Goal: Task Accomplishment & Management: Use online tool/utility

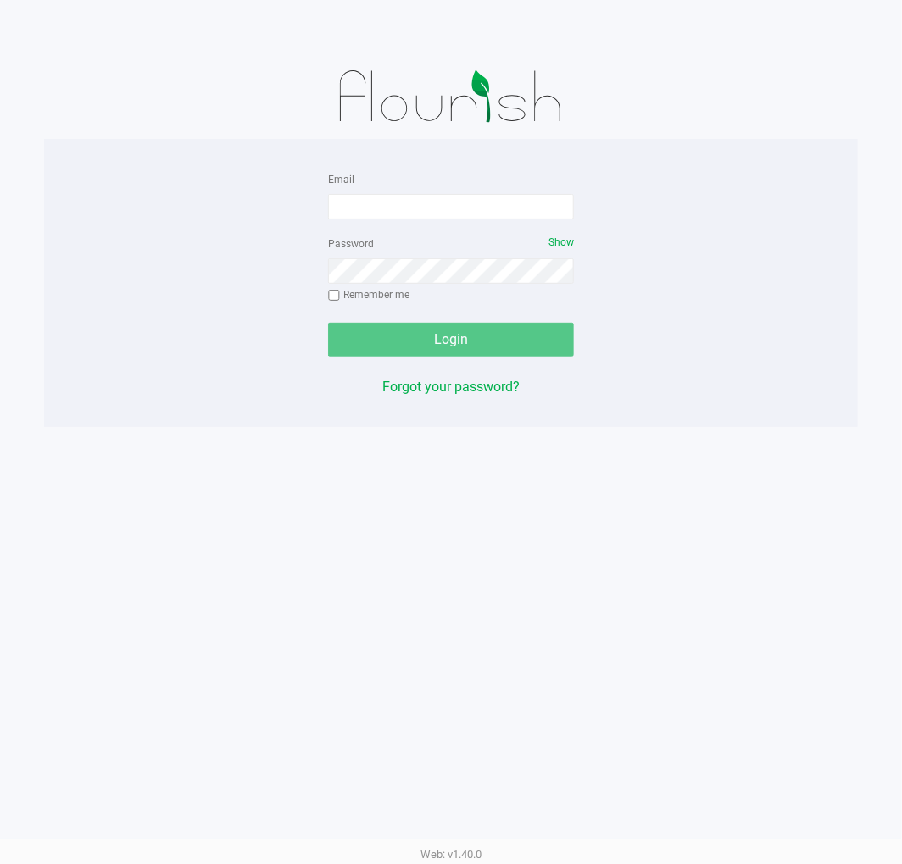
click at [422, 191] on div "Email" at bounding box center [451, 194] width 246 height 51
click at [428, 207] on input "Email" at bounding box center [451, 206] width 246 height 25
type input "[EMAIL_ADDRESS][DOMAIN_NAME]"
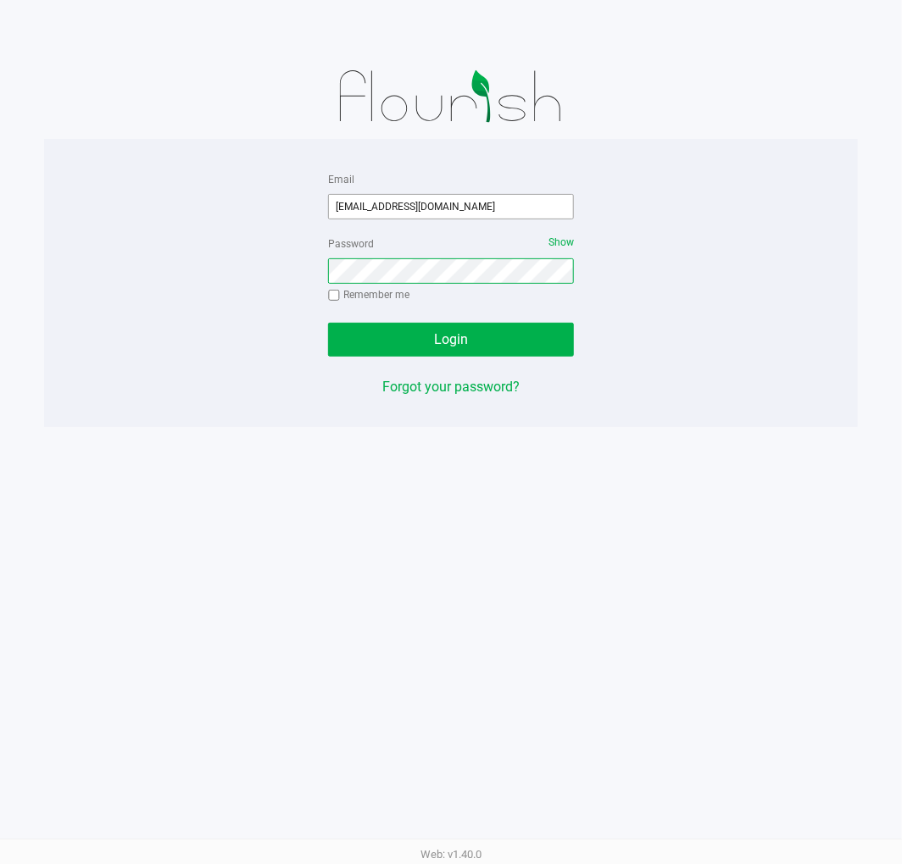
click at [328, 323] on button "Login" at bounding box center [451, 340] width 246 height 34
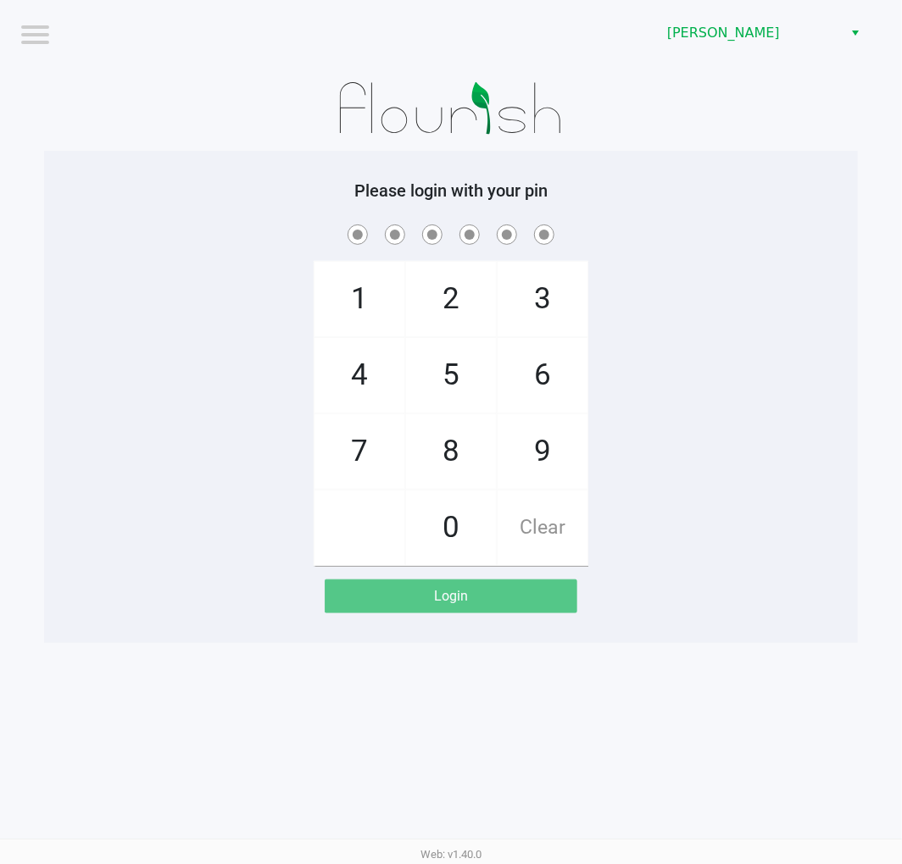
click at [748, 117] on div at bounding box center [451, 108] width 814 height 85
click at [726, 167] on div "Please login with your pin 1 4 7 2 5 8 0 3 6 9 Clear Login" at bounding box center [451, 397] width 814 height 492
checkbox input "true"
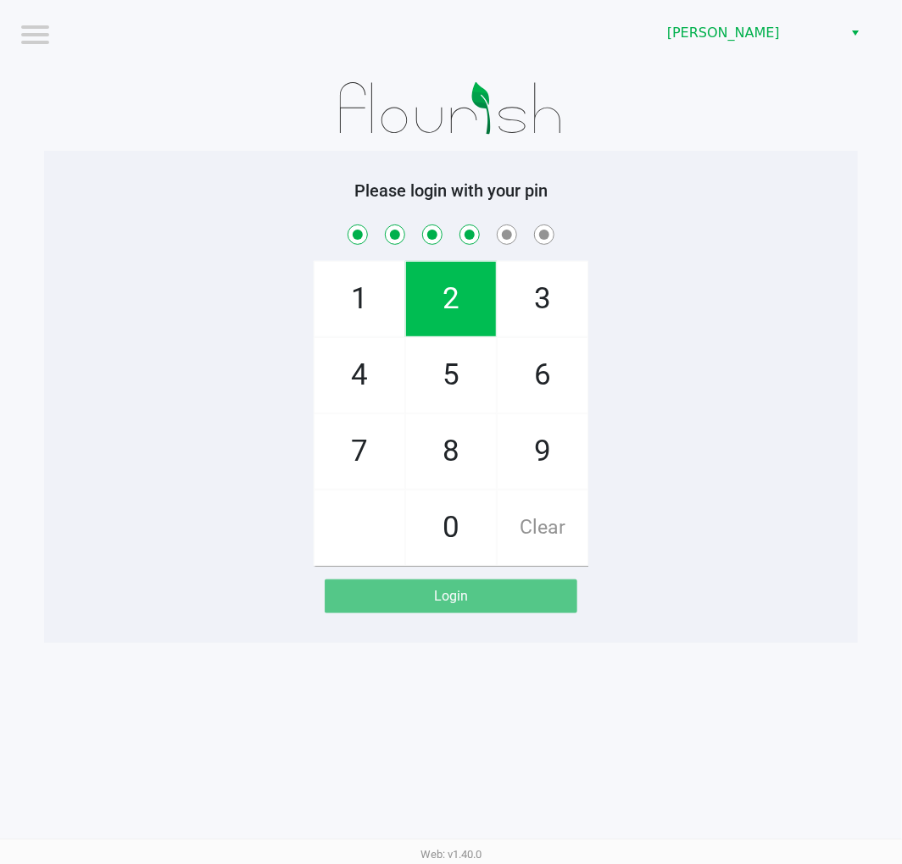
checkbox input "true"
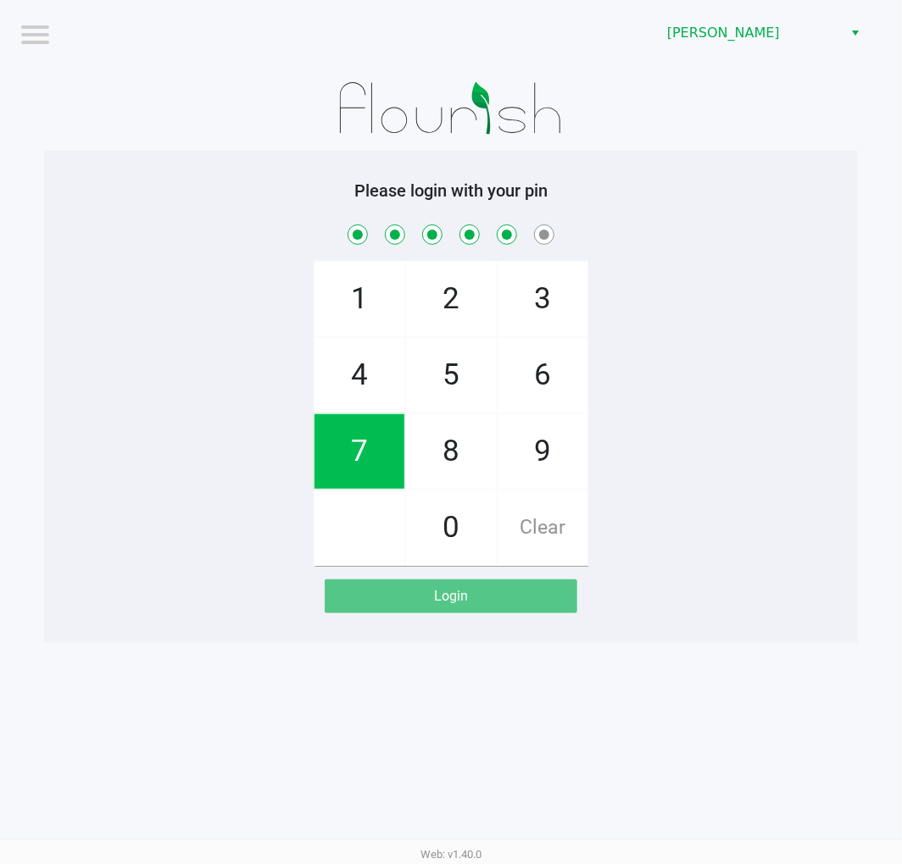
checkbox input "true"
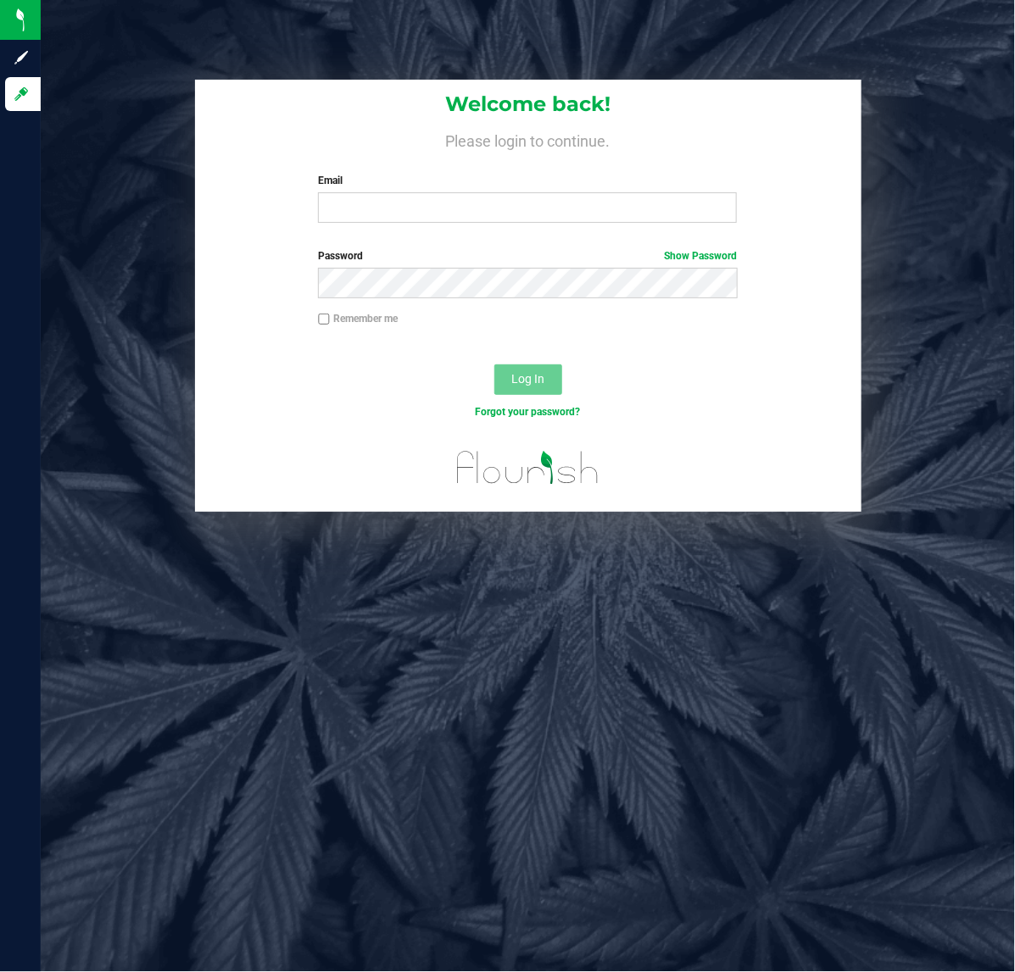
click at [125, 325] on div "Welcome back! Please login to continue. Email Required Please format your email…" at bounding box center [527, 296] width 999 height 432
click at [428, 202] on input "Email" at bounding box center [527, 207] width 419 height 31
type input "[EMAIL_ADDRESS][DOMAIN_NAME]"
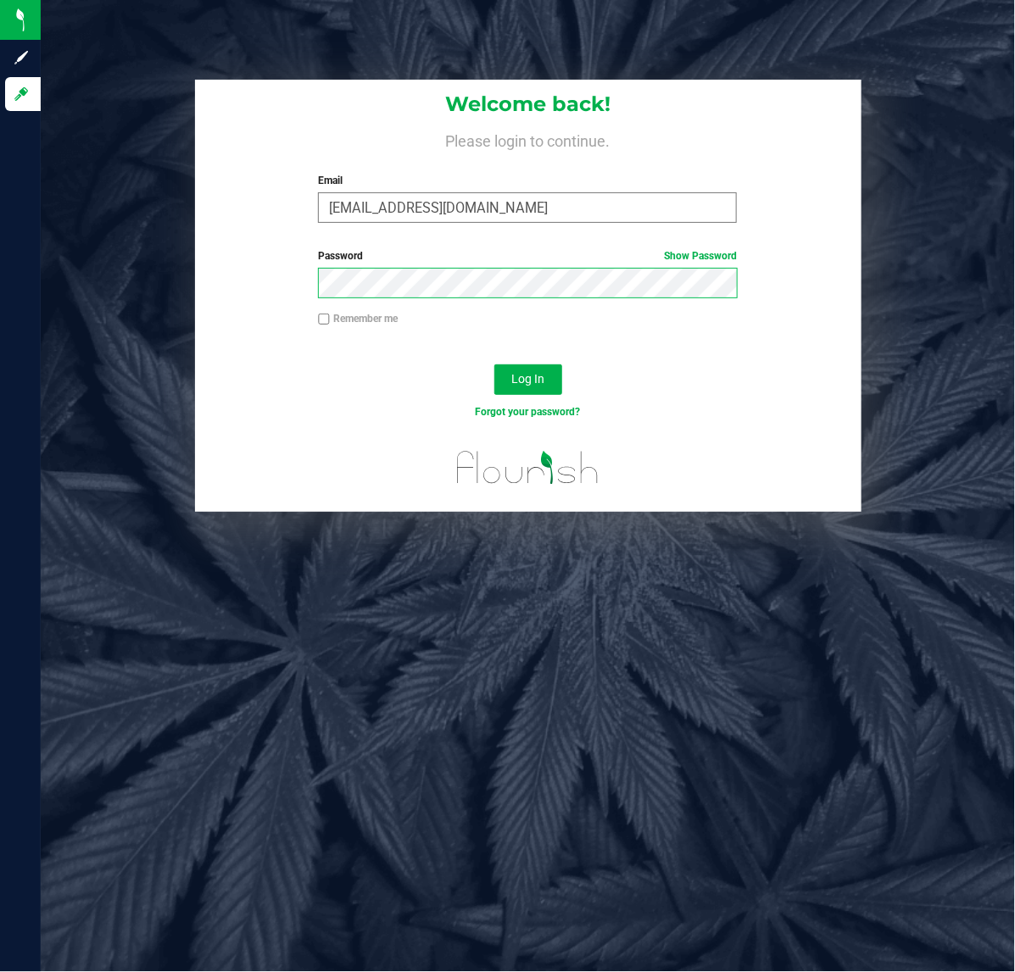
click at [494, 364] on button "Log In" at bounding box center [528, 379] width 68 height 31
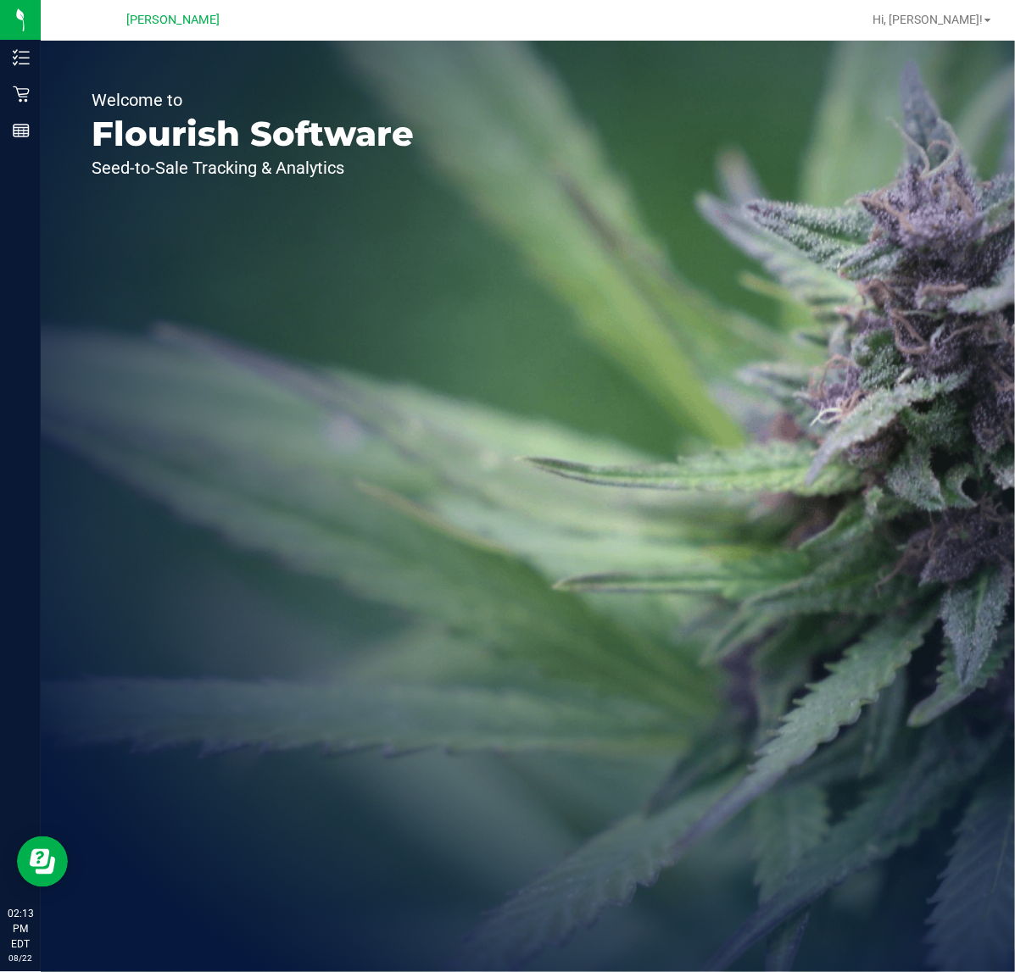
click at [331, 535] on div "Welcome to Flourish Software Seed-to-Sale Tracking & Analytics" at bounding box center [253, 506] width 424 height 931
click at [0, 92] on link "Retail" at bounding box center [20, 95] width 41 height 36
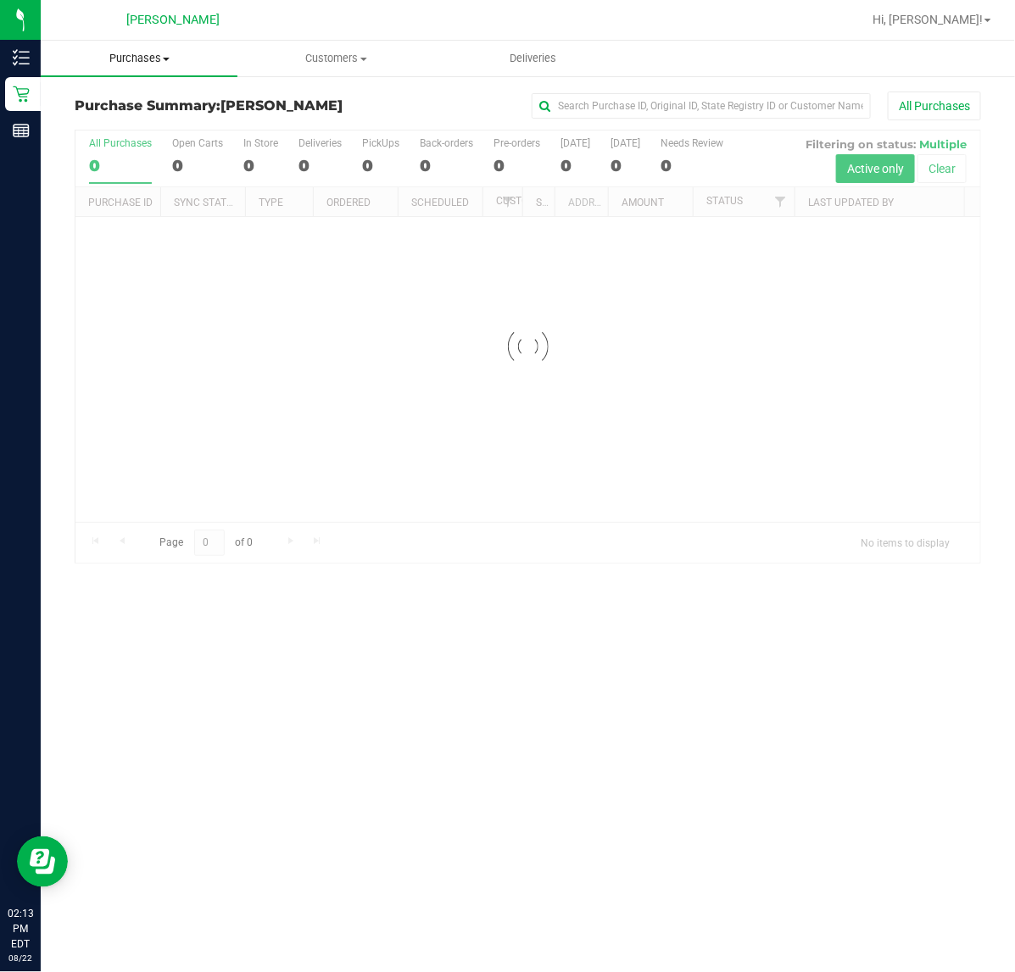
click at [155, 64] on span "Purchases" at bounding box center [139, 58] width 197 height 15
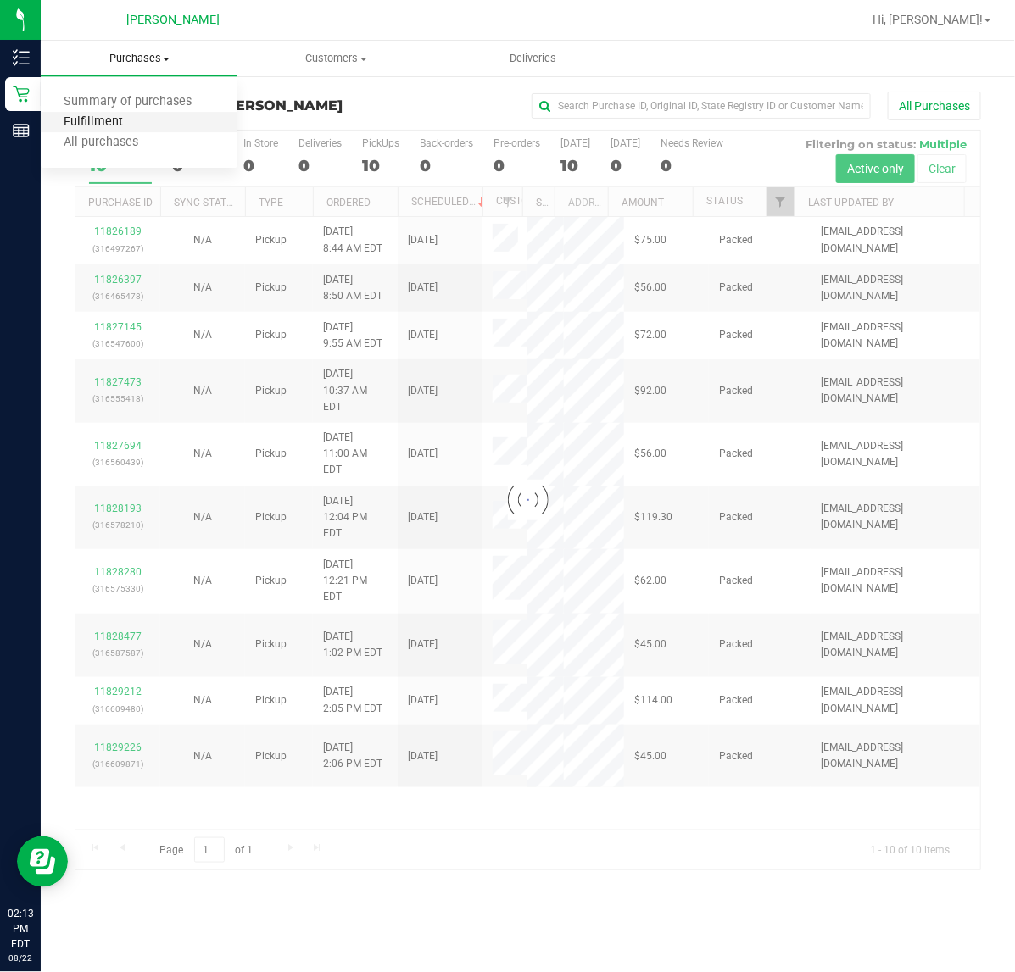
click at [86, 117] on span "Fulfillment" at bounding box center [93, 122] width 105 height 14
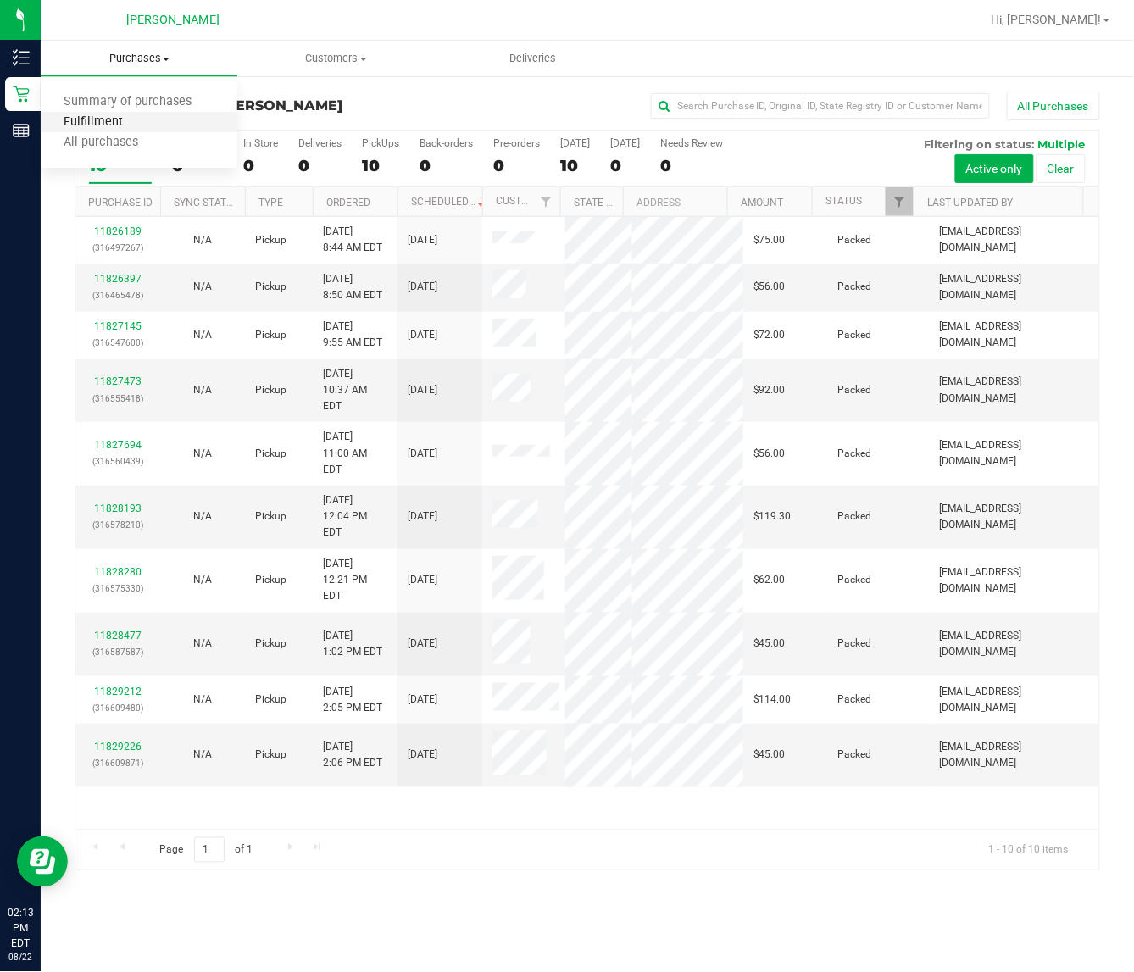
click at [127, 116] on span "Fulfillment" at bounding box center [93, 122] width 105 height 14
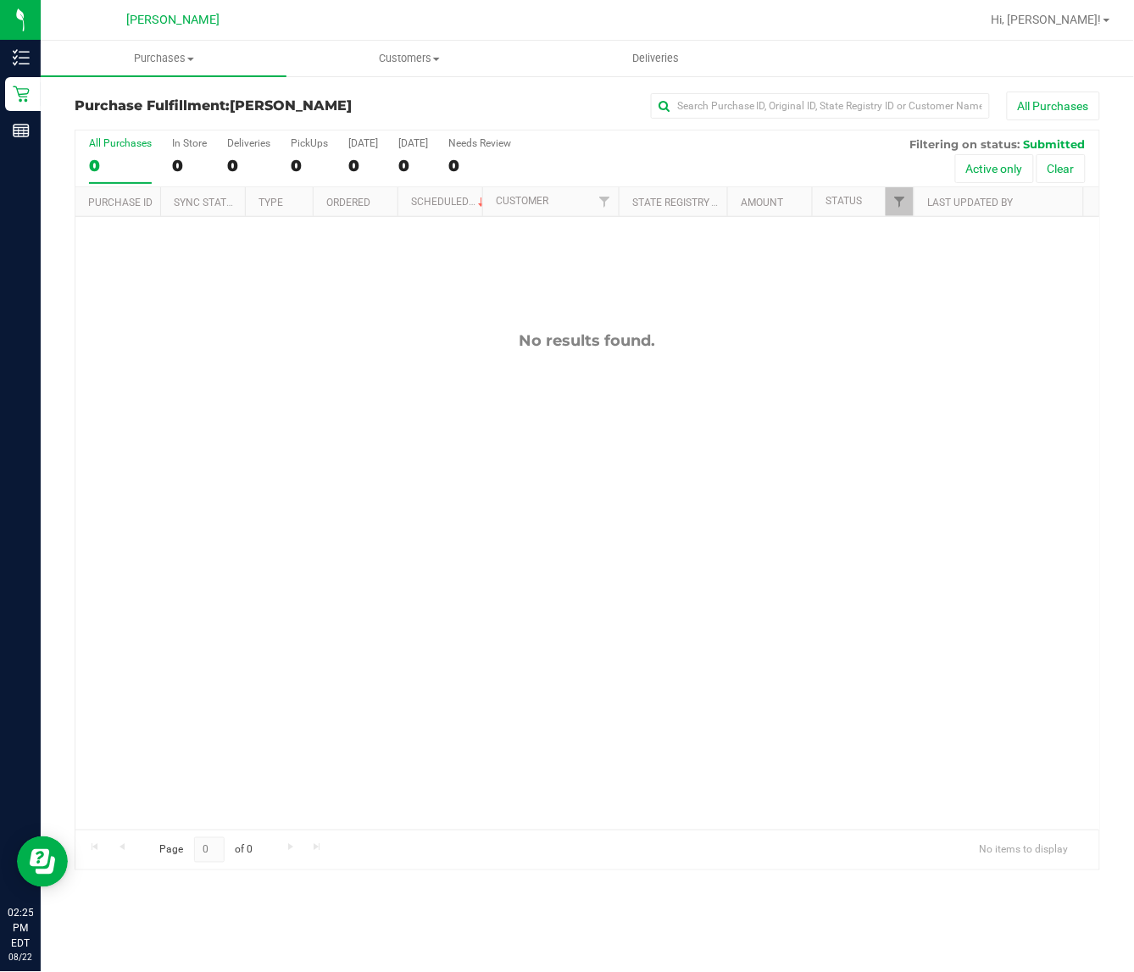
click at [909, 471] on div "No results found." at bounding box center [587, 580] width 1024 height 727
drag, startPoint x: 413, startPoint y: 484, endPoint x: 411, endPoint y: 294, distance: 189.9
click at [413, 470] on div "No results found." at bounding box center [587, 580] width 1024 height 727
click at [849, 568] on div "No results found." at bounding box center [587, 580] width 1024 height 727
click at [599, 484] on div "No results found." at bounding box center [587, 580] width 1024 height 727
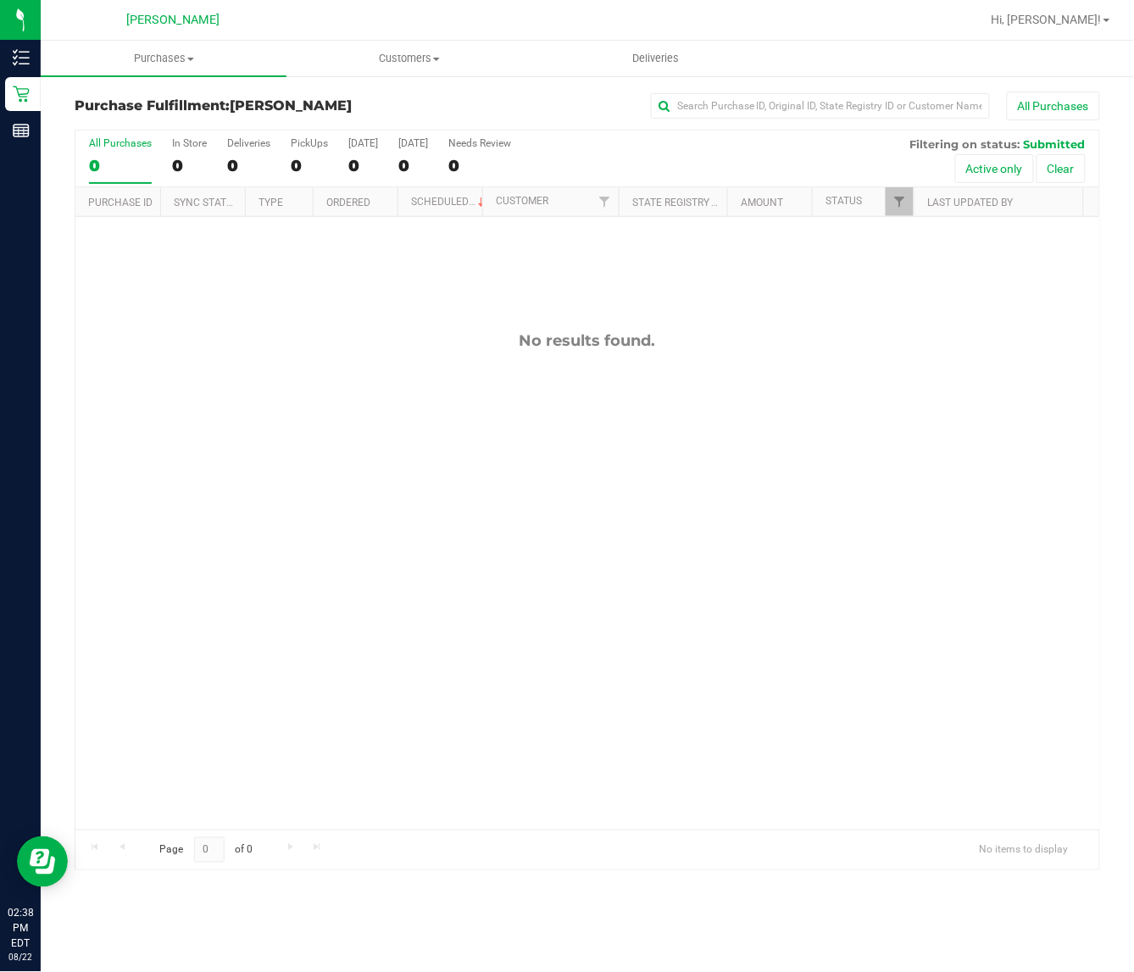
click at [809, 264] on div "No results found." at bounding box center [587, 580] width 1024 height 727
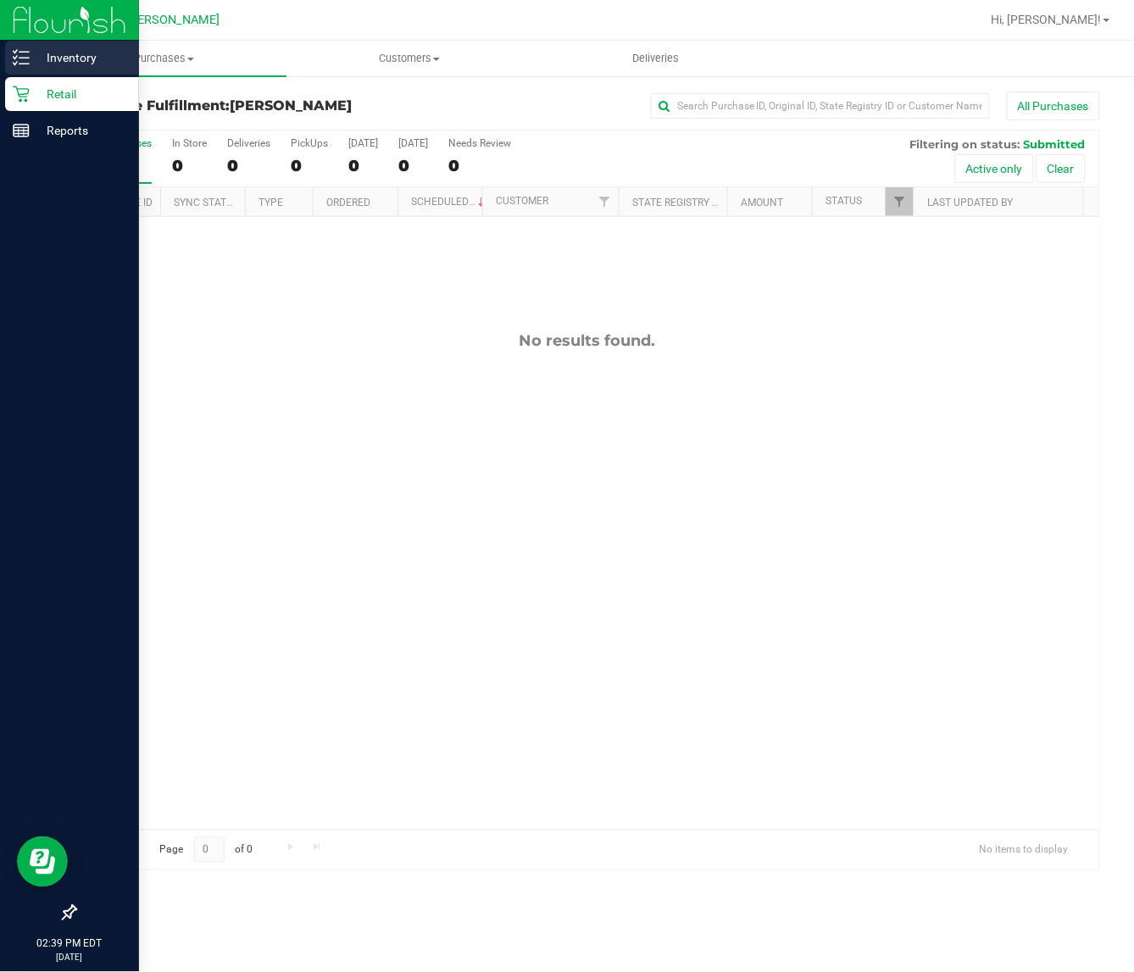
click at [35, 57] on p "Inventory" at bounding box center [81, 57] width 102 height 20
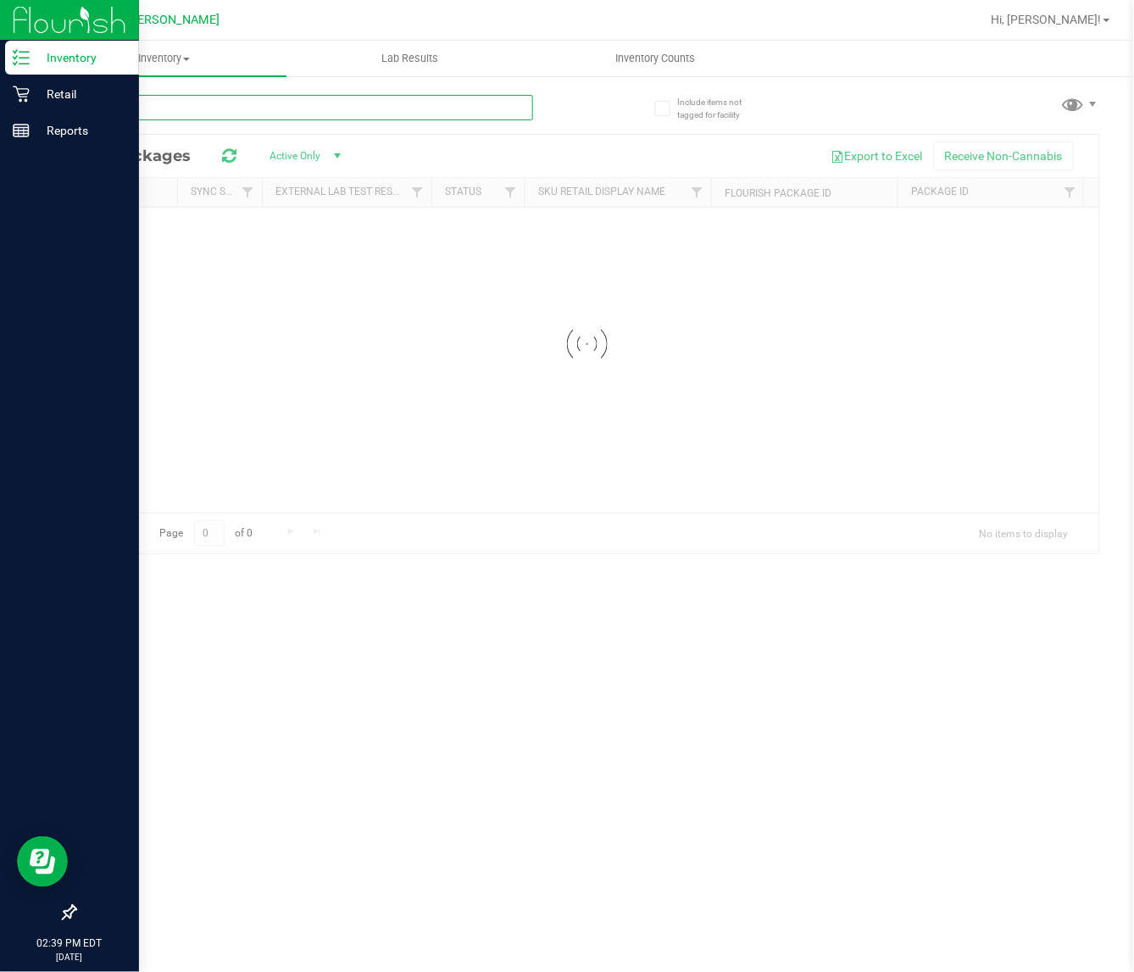
click at [238, 103] on div "Inventory All packages All inventory Waste log Lab Results Inventory Counts" at bounding box center [587, 506] width 1093 height 931
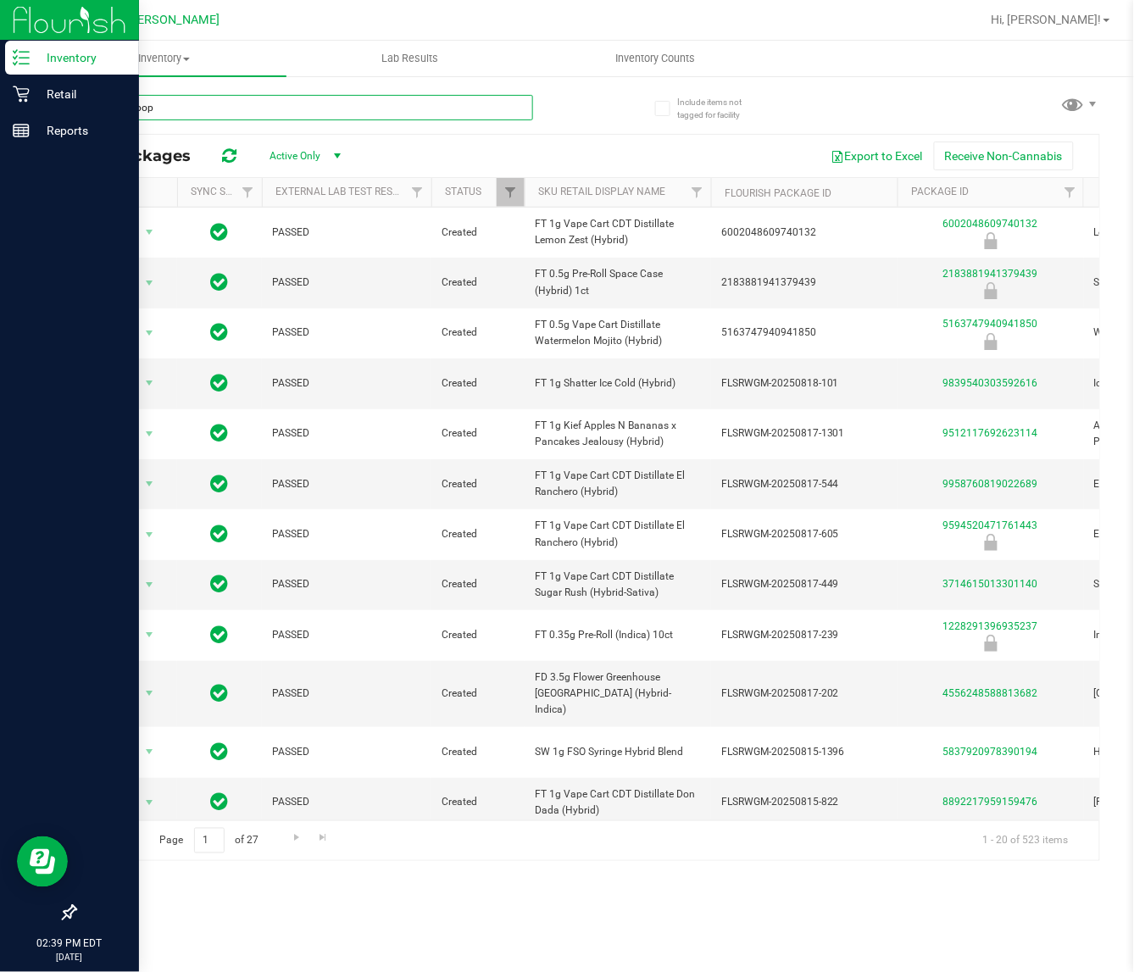
type input "atomic pop"
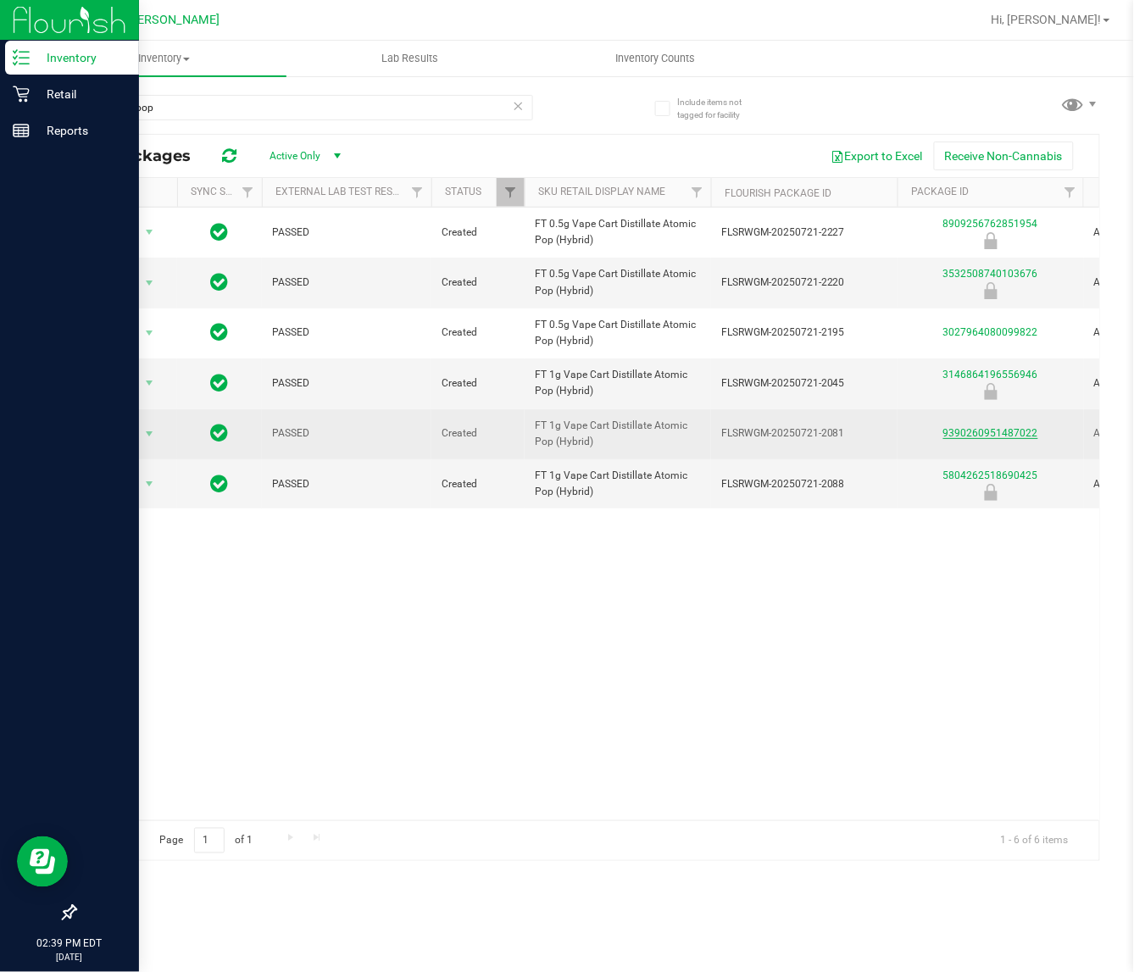
click at [1006, 432] on link "9390260951487022" at bounding box center [990, 433] width 95 height 12
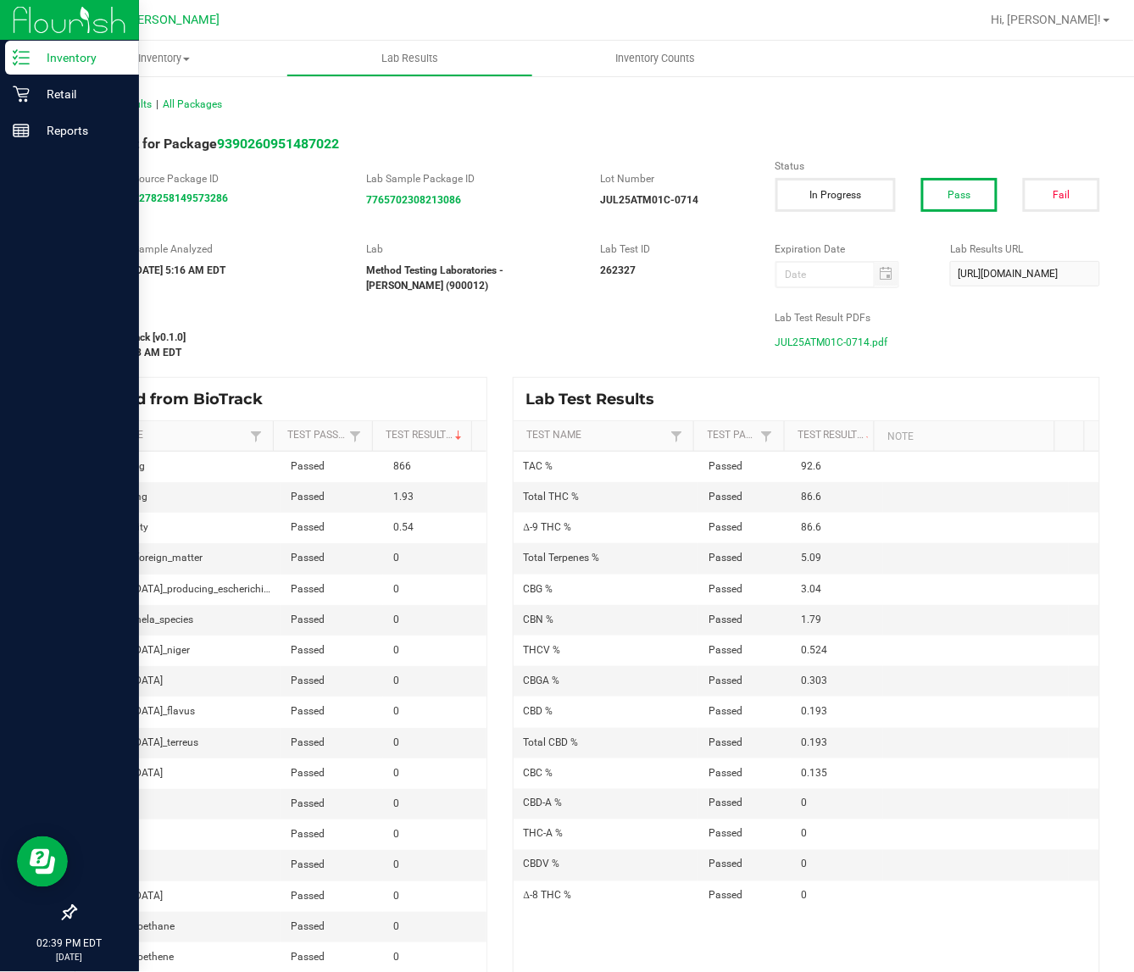
click at [852, 349] on span "JUL25ATM01C-0714.pdf" at bounding box center [832, 342] width 113 height 25
click at [24, 92] on icon at bounding box center [21, 94] width 17 height 17
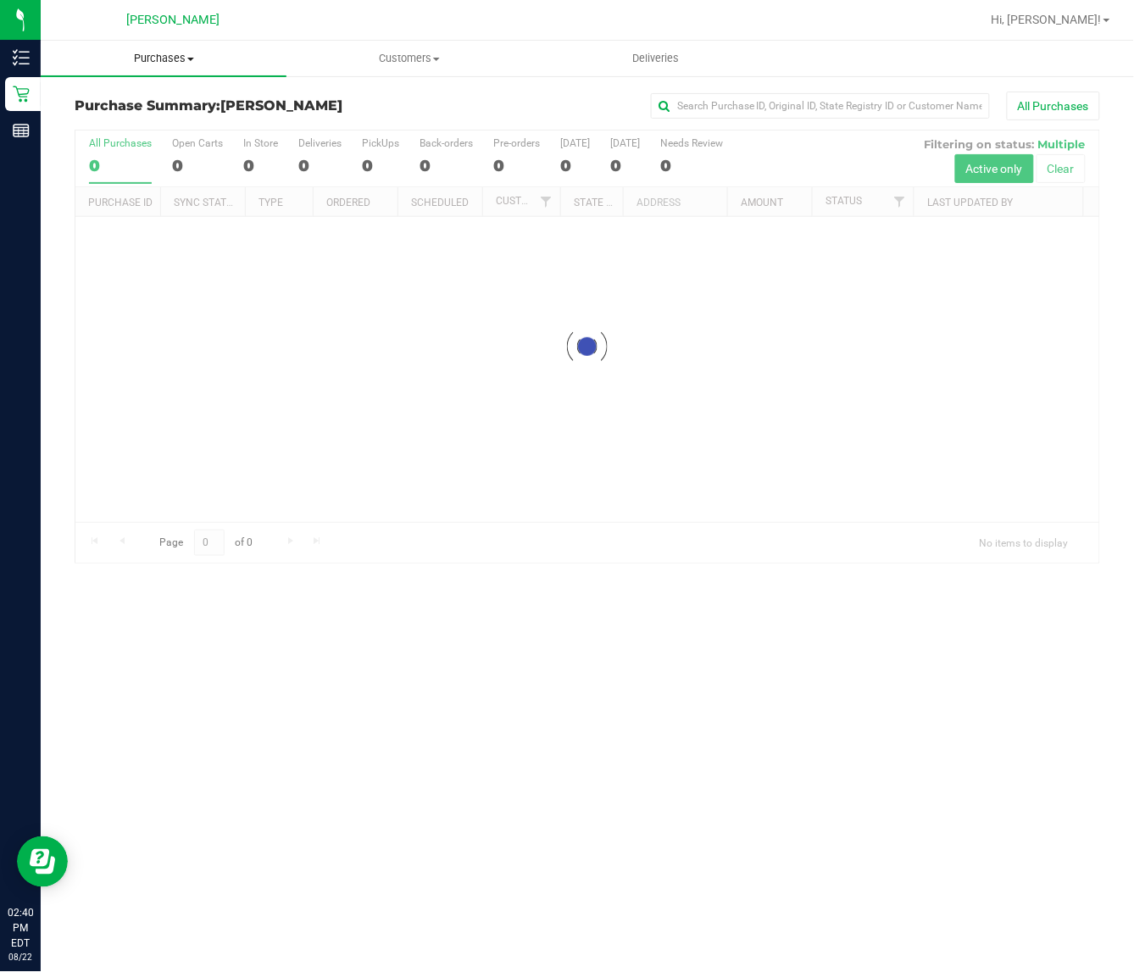
click at [183, 64] on span "Purchases" at bounding box center [164, 58] width 246 height 15
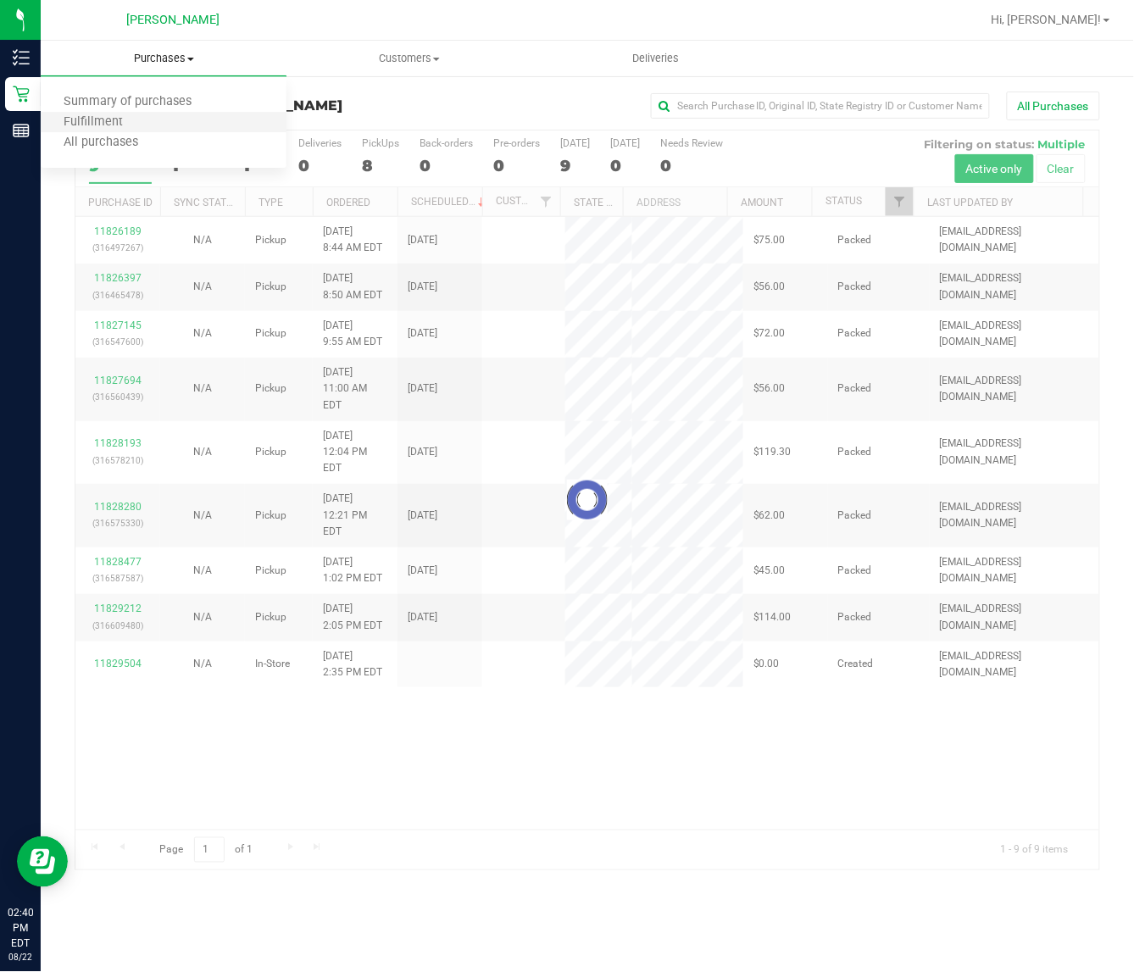
click at [159, 120] on li "Fulfillment" at bounding box center [164, 123] width 246 height 20
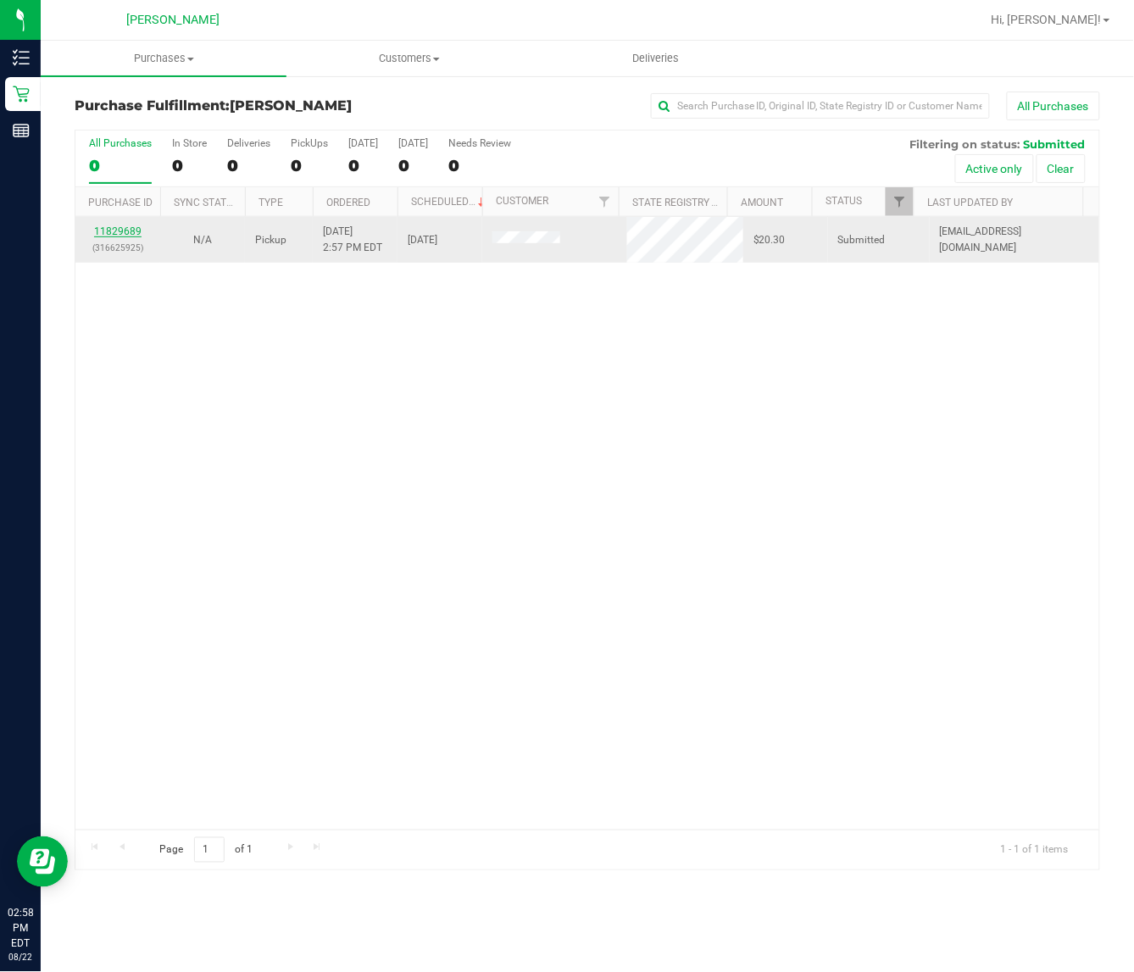
click at [108, 231] on link "11829689" at bounding box center [117, 231] width 47 height 12
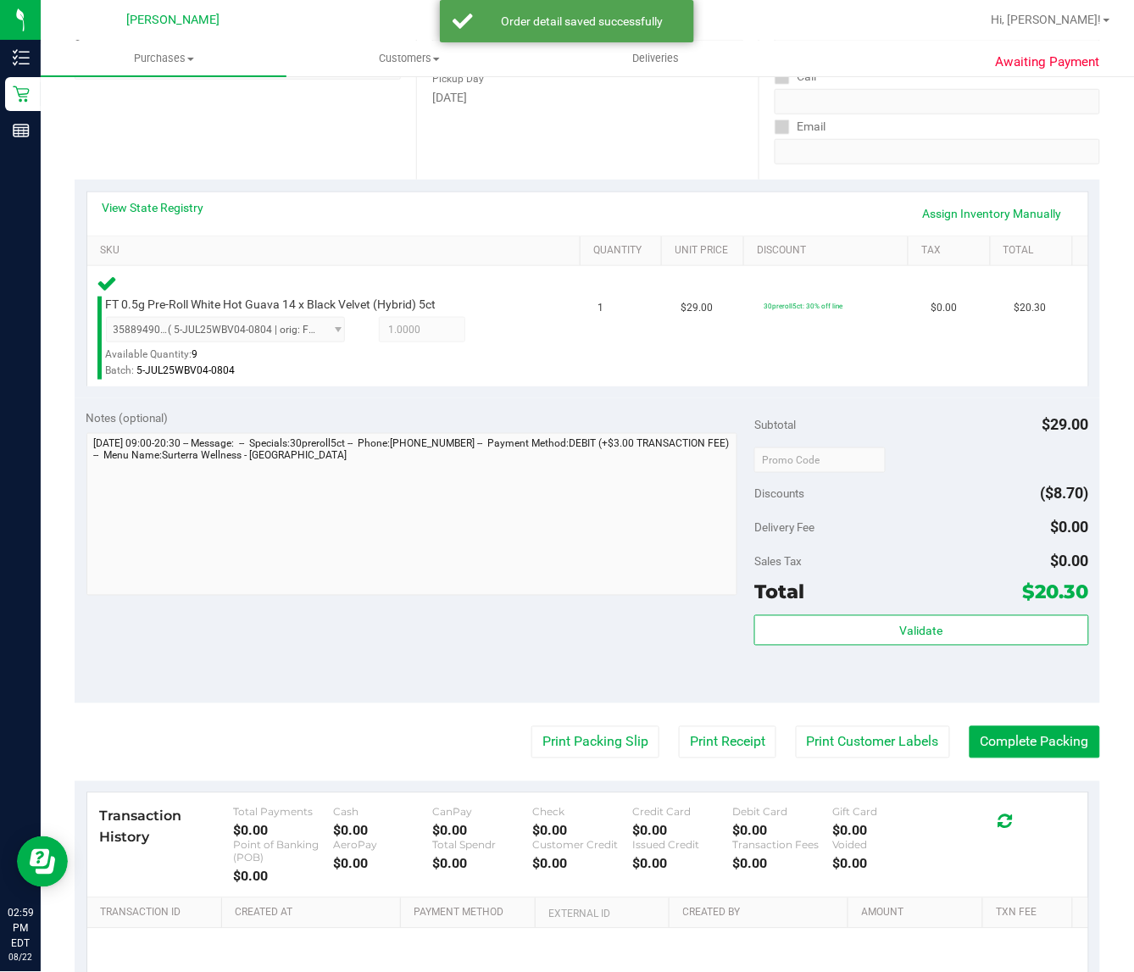
scroll to position [292, 0]
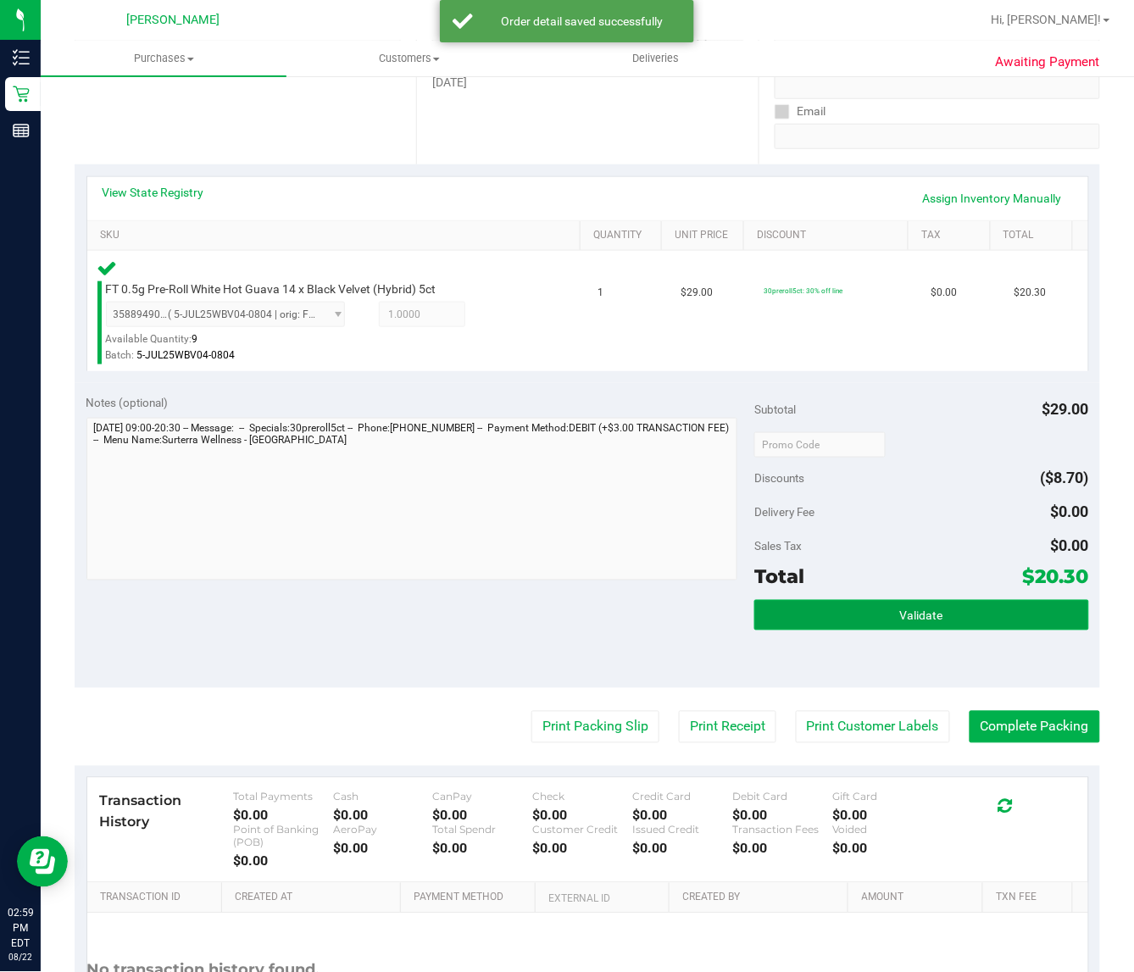
click at [937, 610] on button "Validate" at bounding box center [921, 615] width 334 height 31
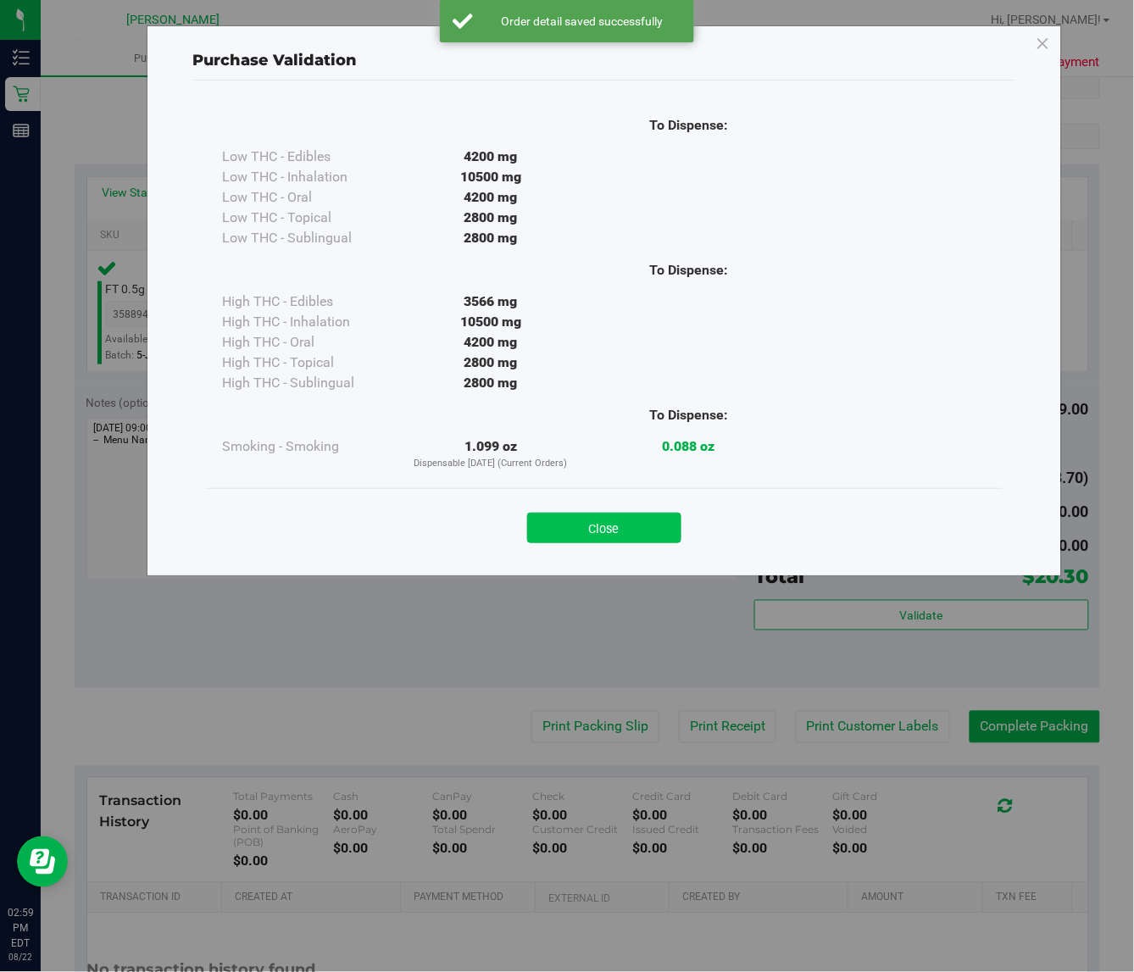
click at [606, 536] on button "Close" at bounding box center [604, 528] width 154 height 31
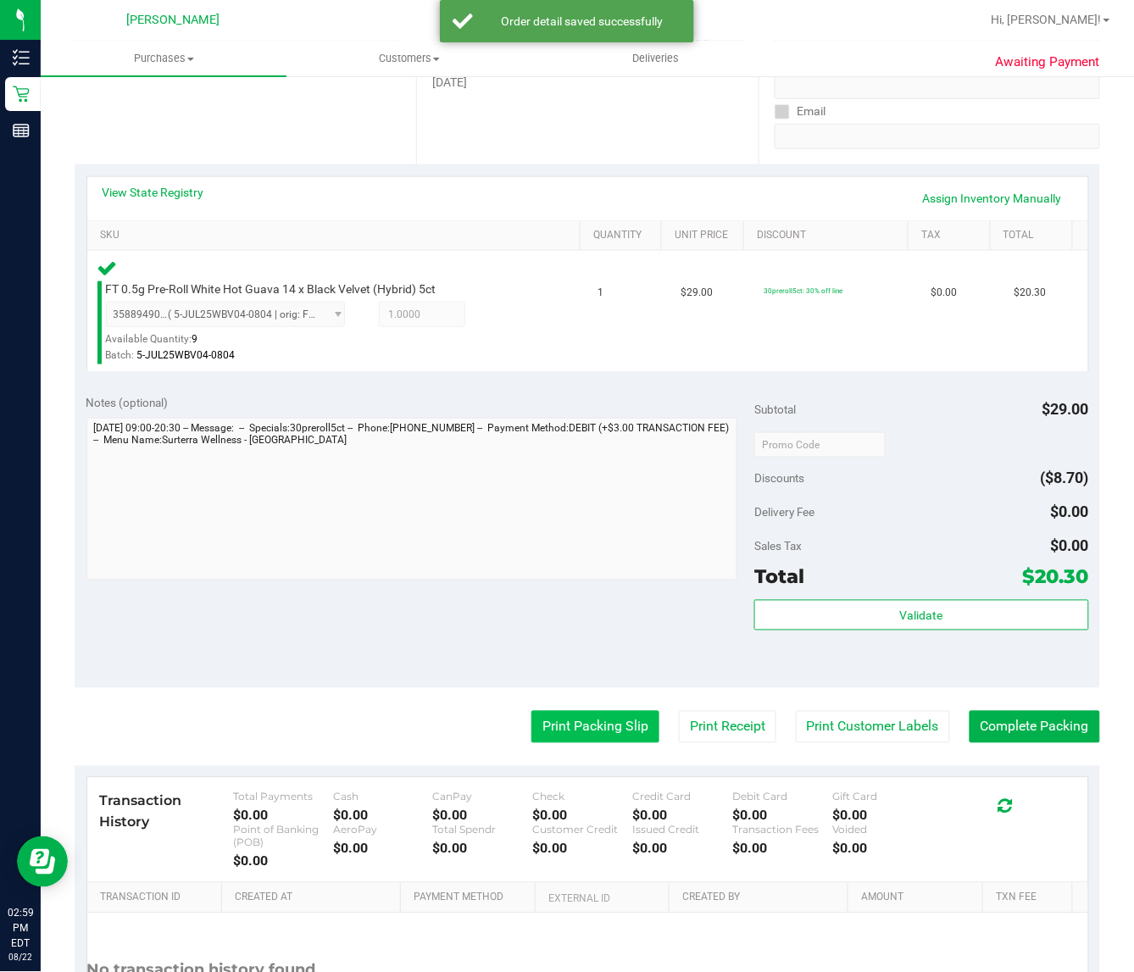
click at [568, 736] on button "Print Packing Slip" at bounding box center [595, 727] width 128 height 32
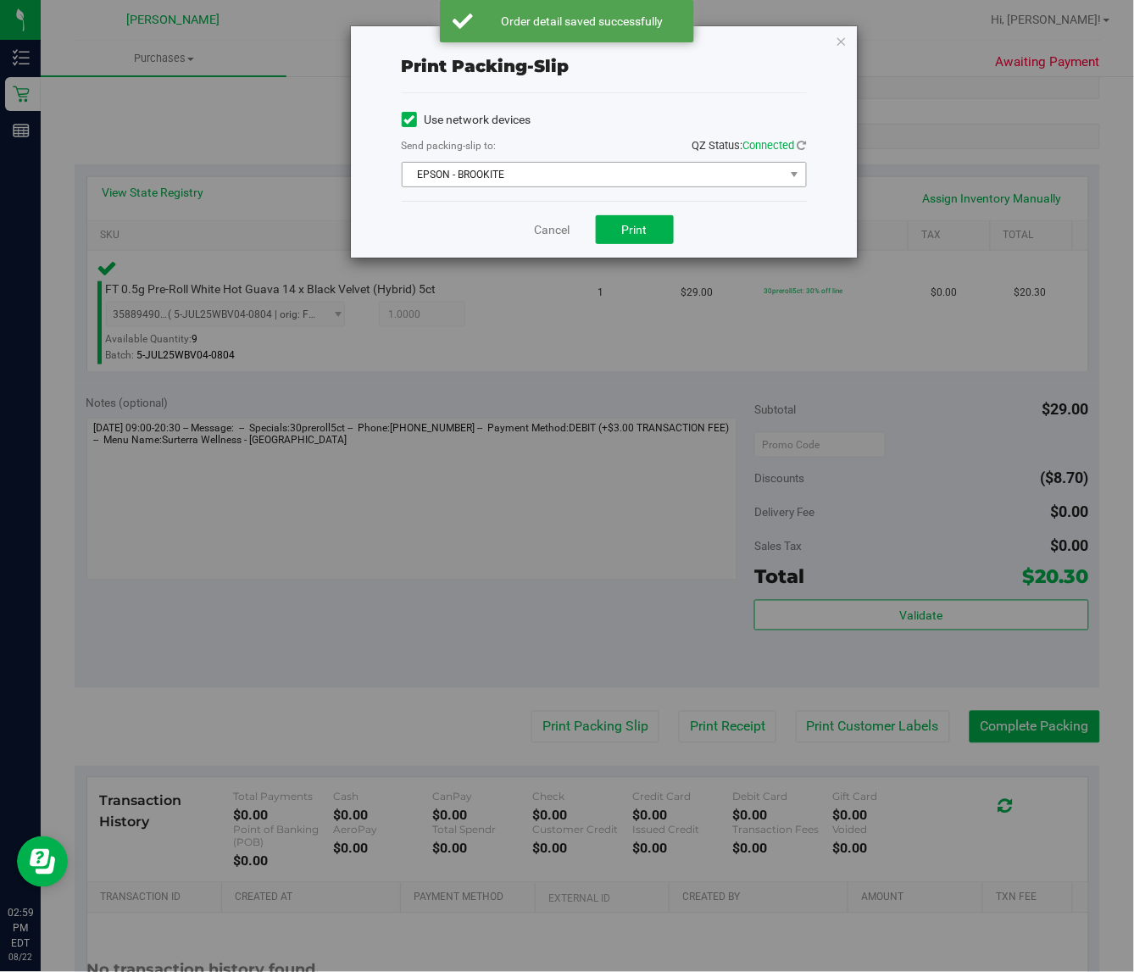
click at [631, 171] on span "EPSON - BROOKITE" at bounding box center [594, 175] width 382 height 24
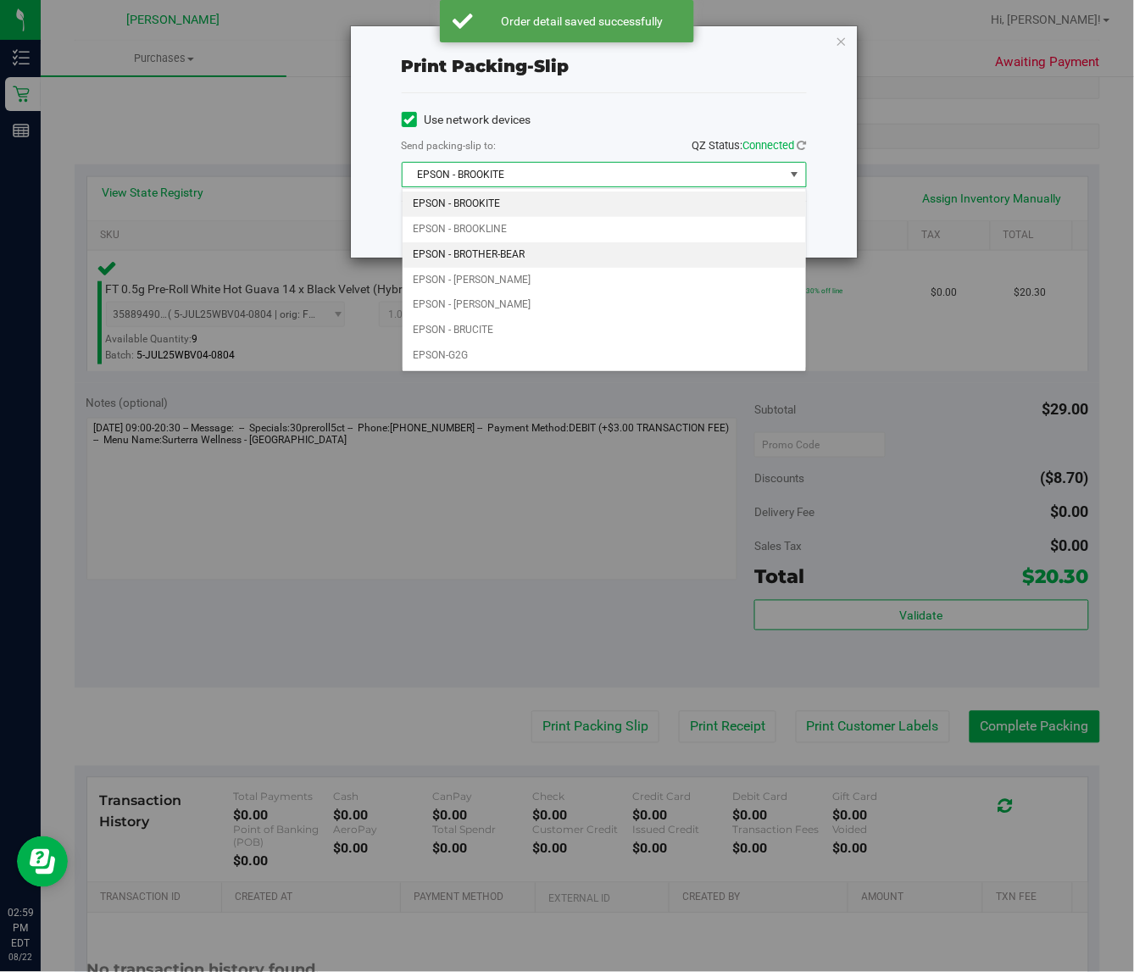
click at [565, 252] on li "EPSON - BROTHER-BEAR" at bounding box center [604, 254] width 403 height 25
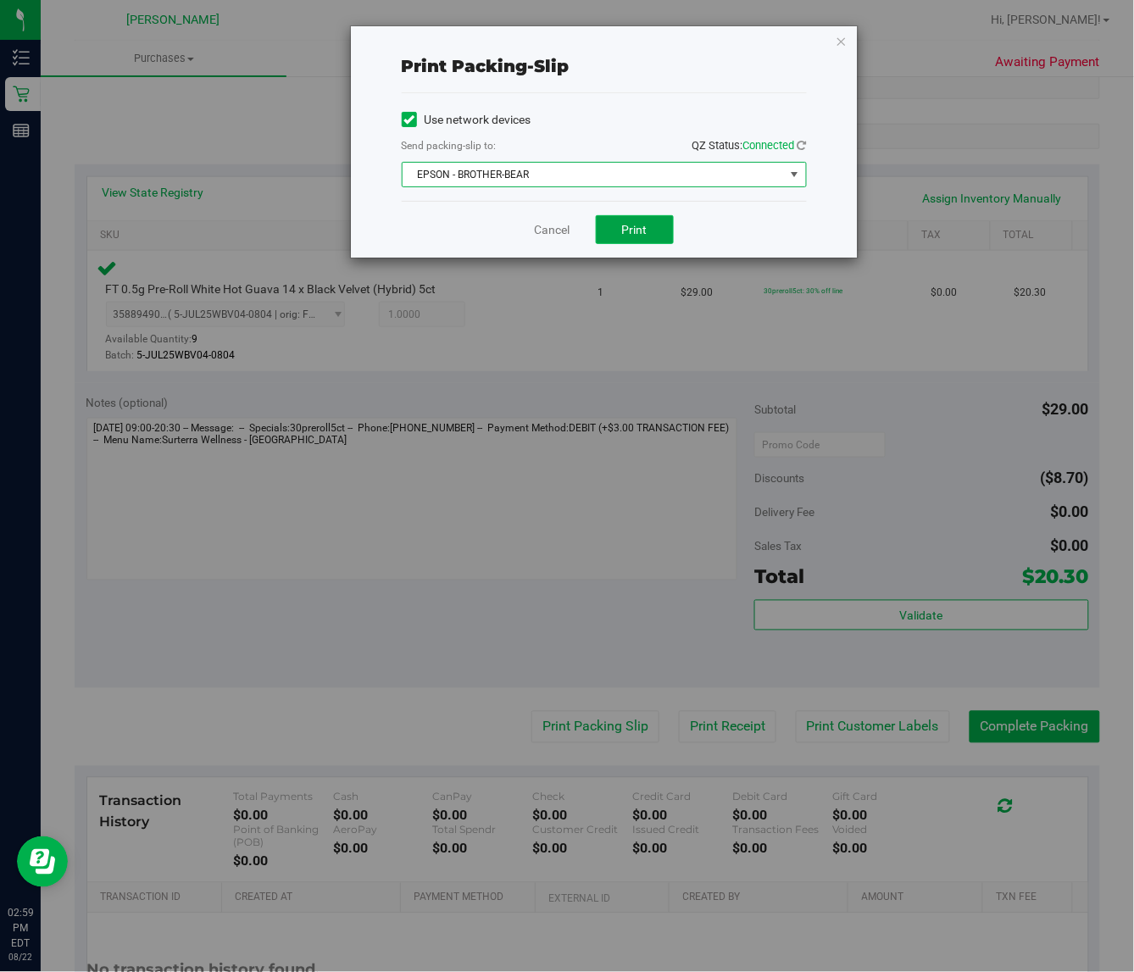
click at [634, 230] on span "Print" at bounding box center [634, 230] width 25 height 14
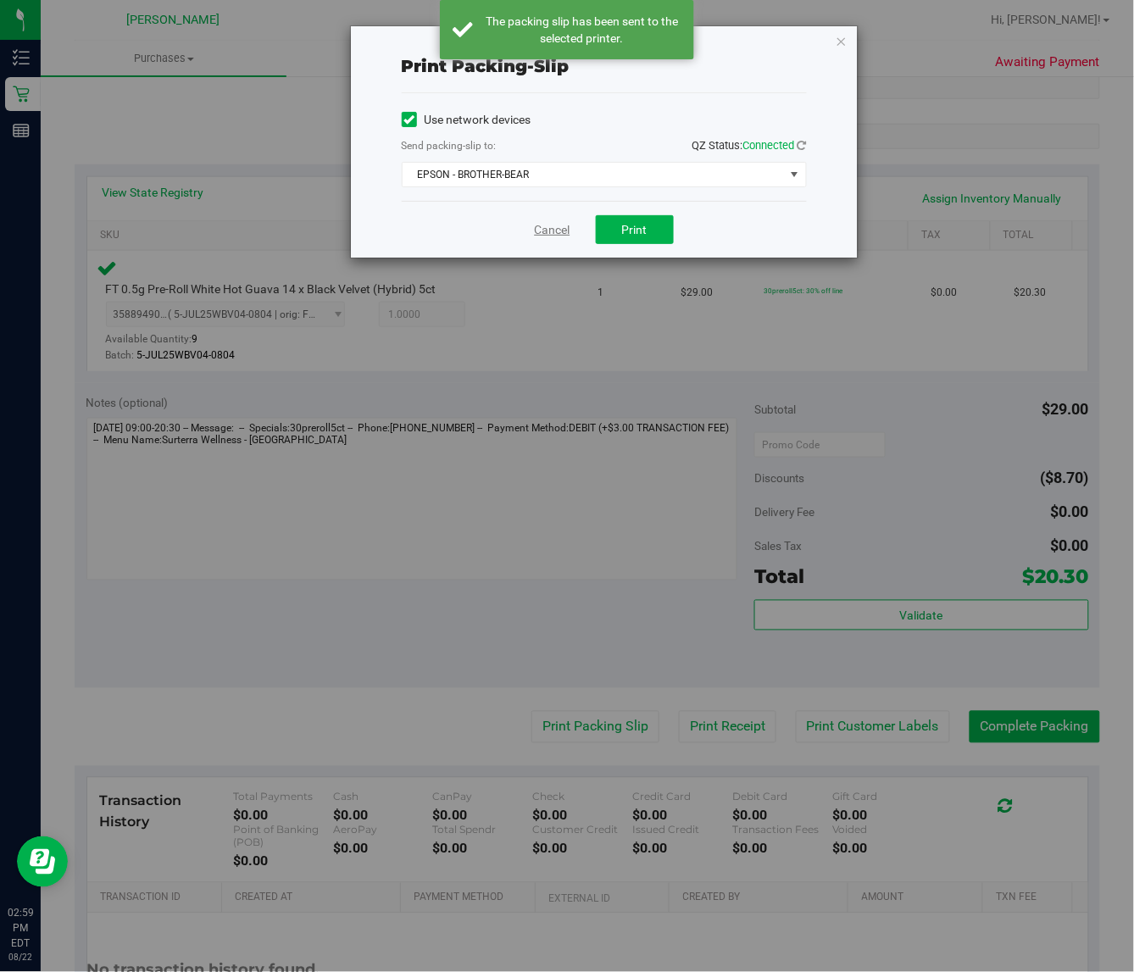
click at [555, 237] on link "Cancel" at bounding box center [553, 230] width 36 height 18
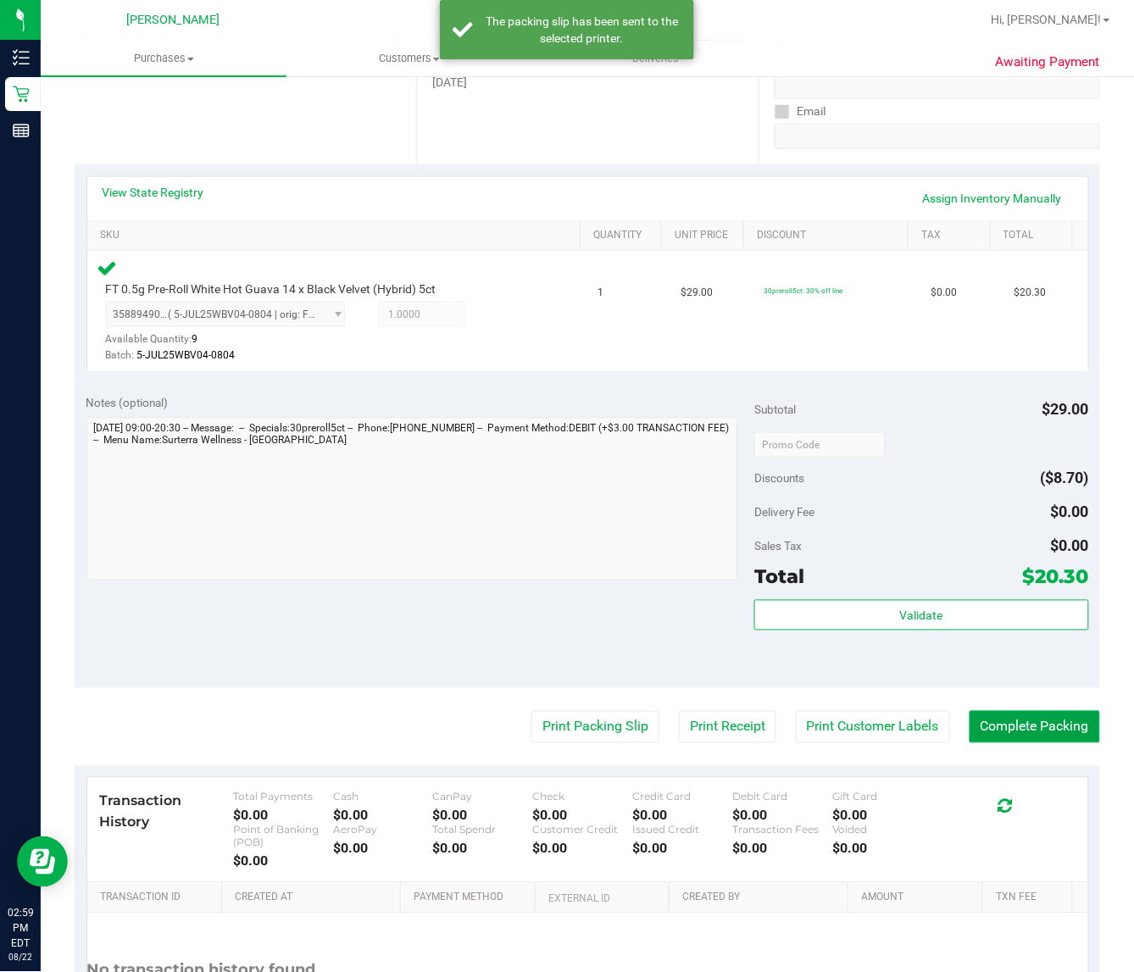
click at [996, 721] on button "Complete Packing" at bounding box center [1035, 727] width 131 height 32
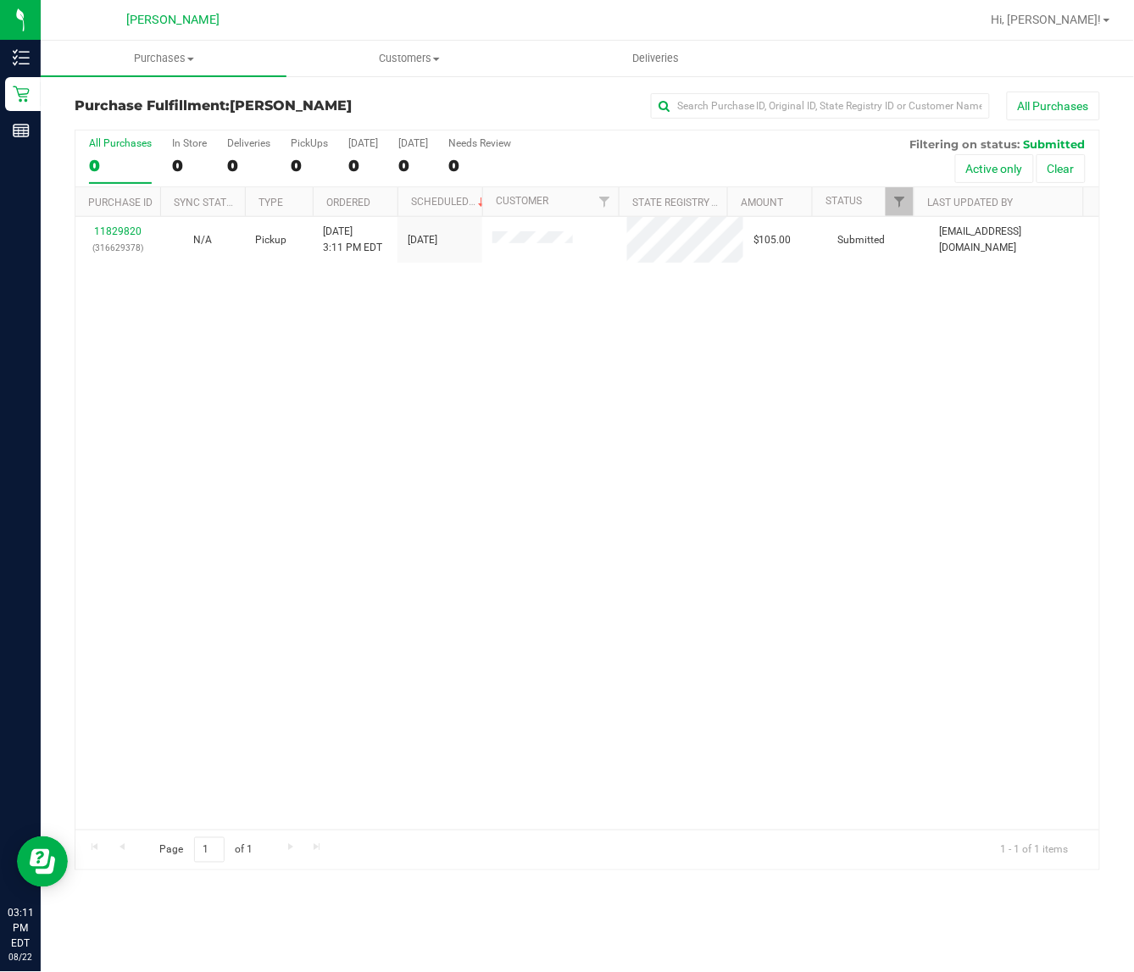
click at [455, 490] on div "11829820 (316629378) N/A Pickup [DATE] 3:11 PM EDT 8/22/2025 $105.00 Submitted …" at bounding box center [587, 523] width 1024 height 613
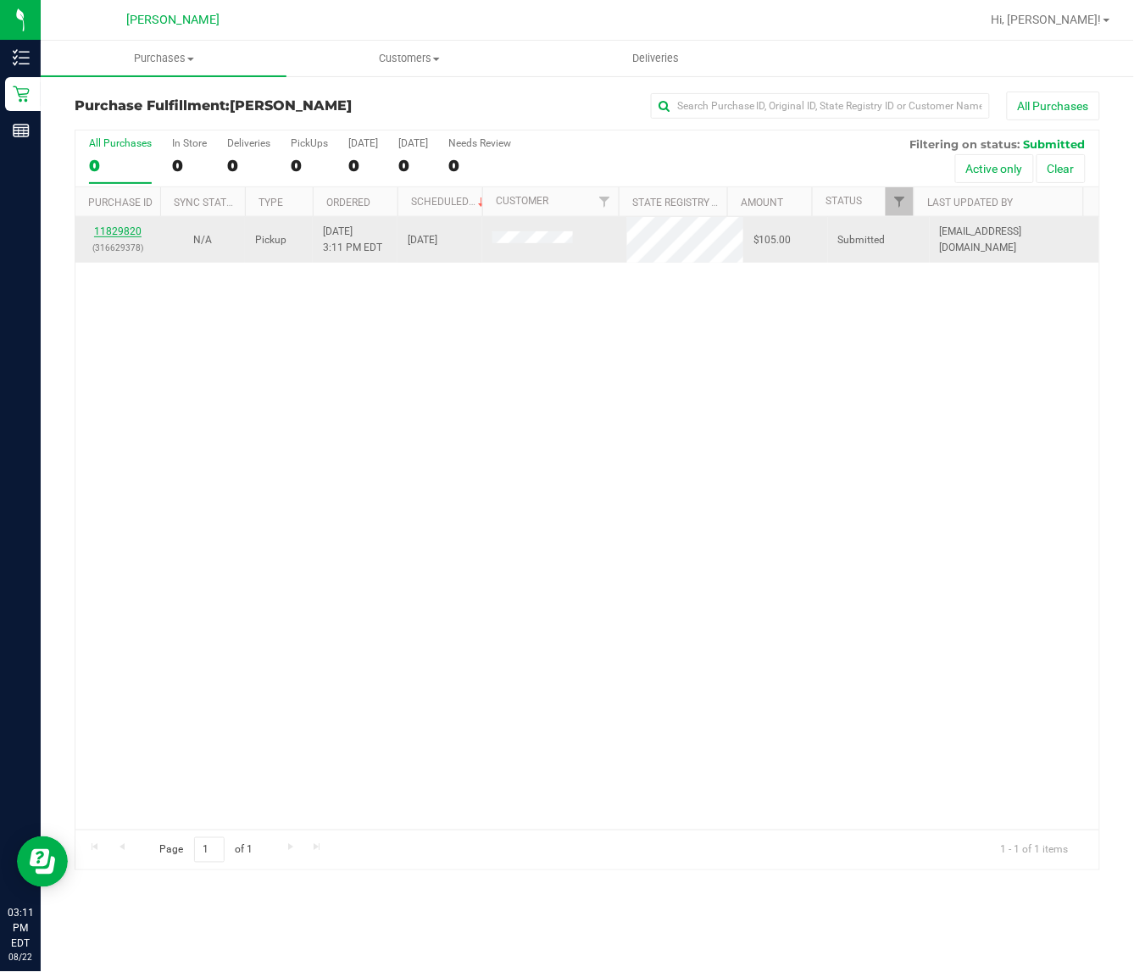
click at [137, 227] on link "11829820" at bounding box center [117, 231] width 47 height 12
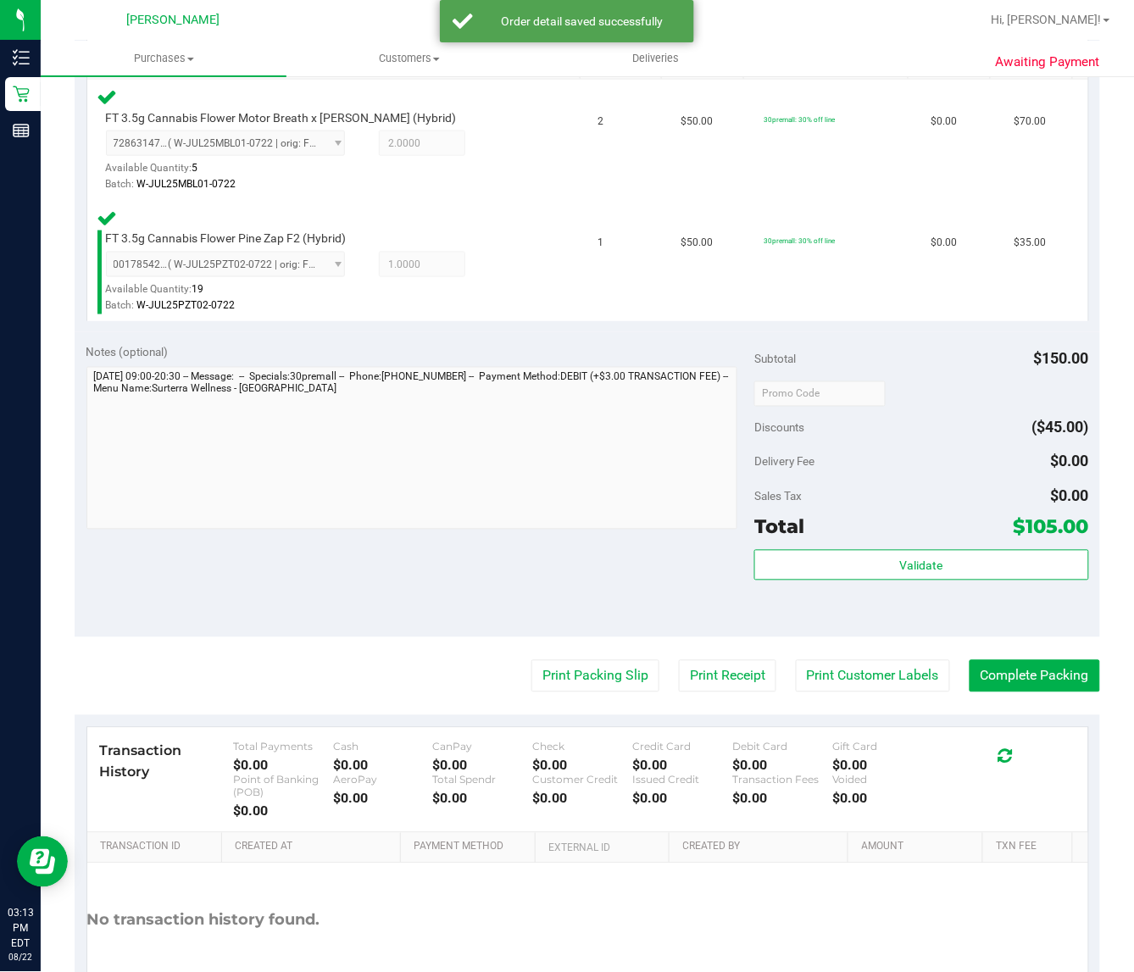
scroll to position [463, 0]
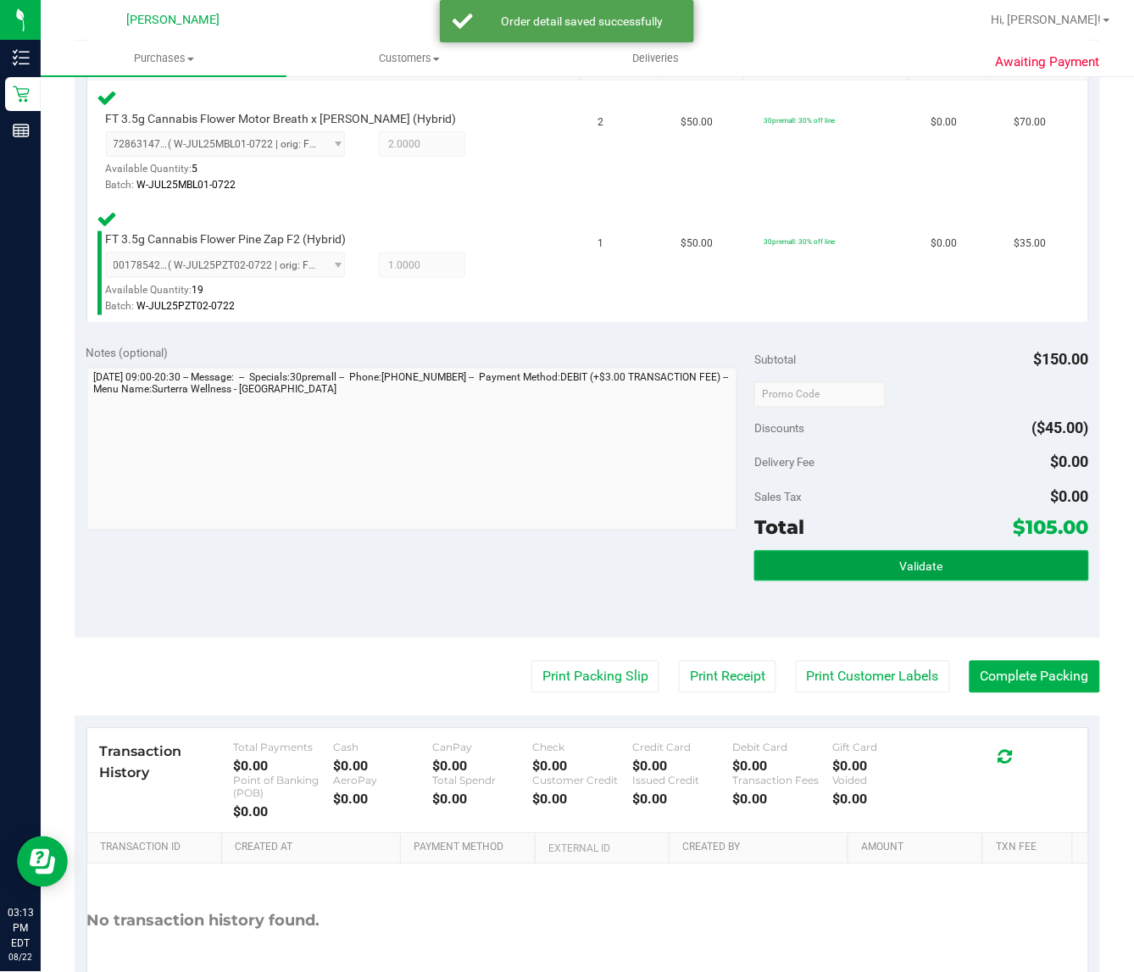
click at [934, 574] on button "Validate" at bounding box center [921, 566] width 334 height 31
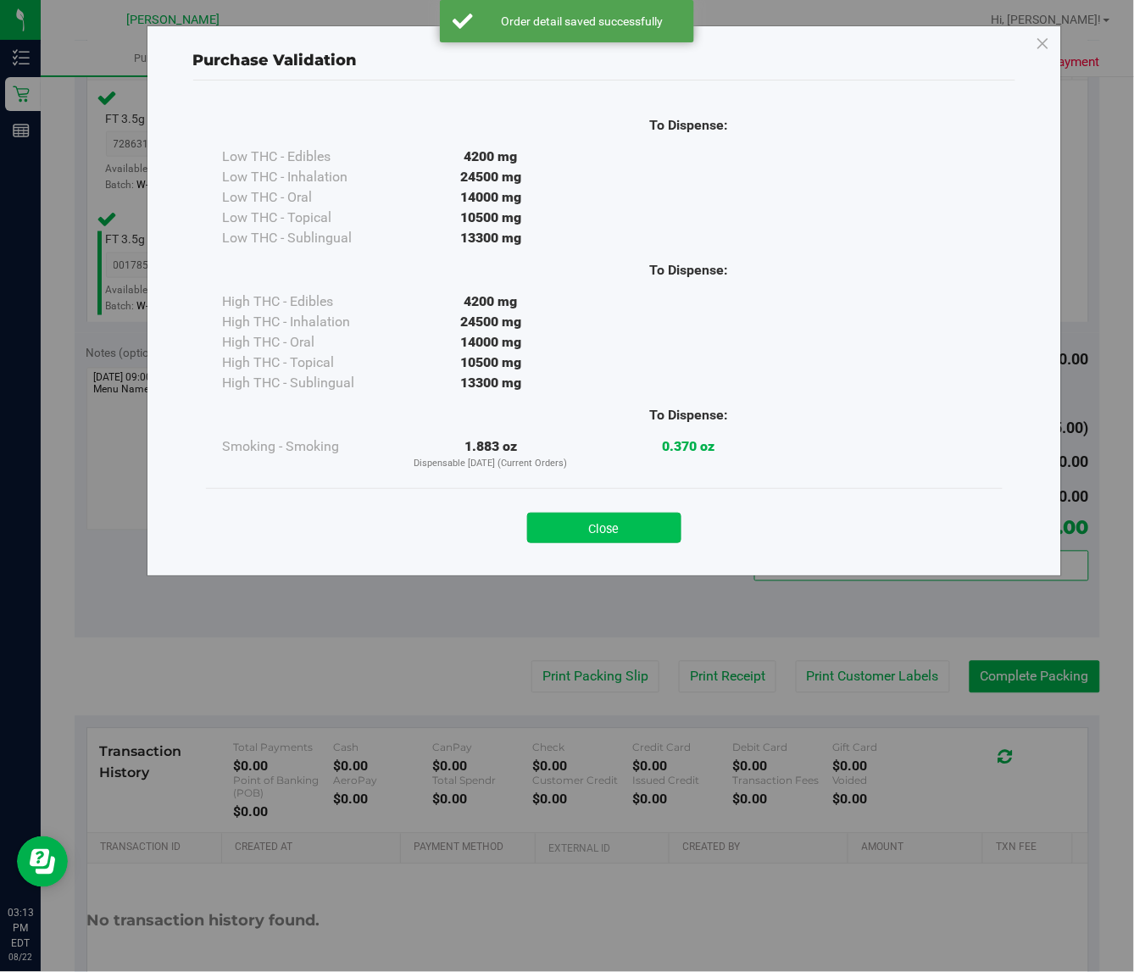
click at [607, 532] on button "Close" at bounding box center [604, 528] width 154 height 31
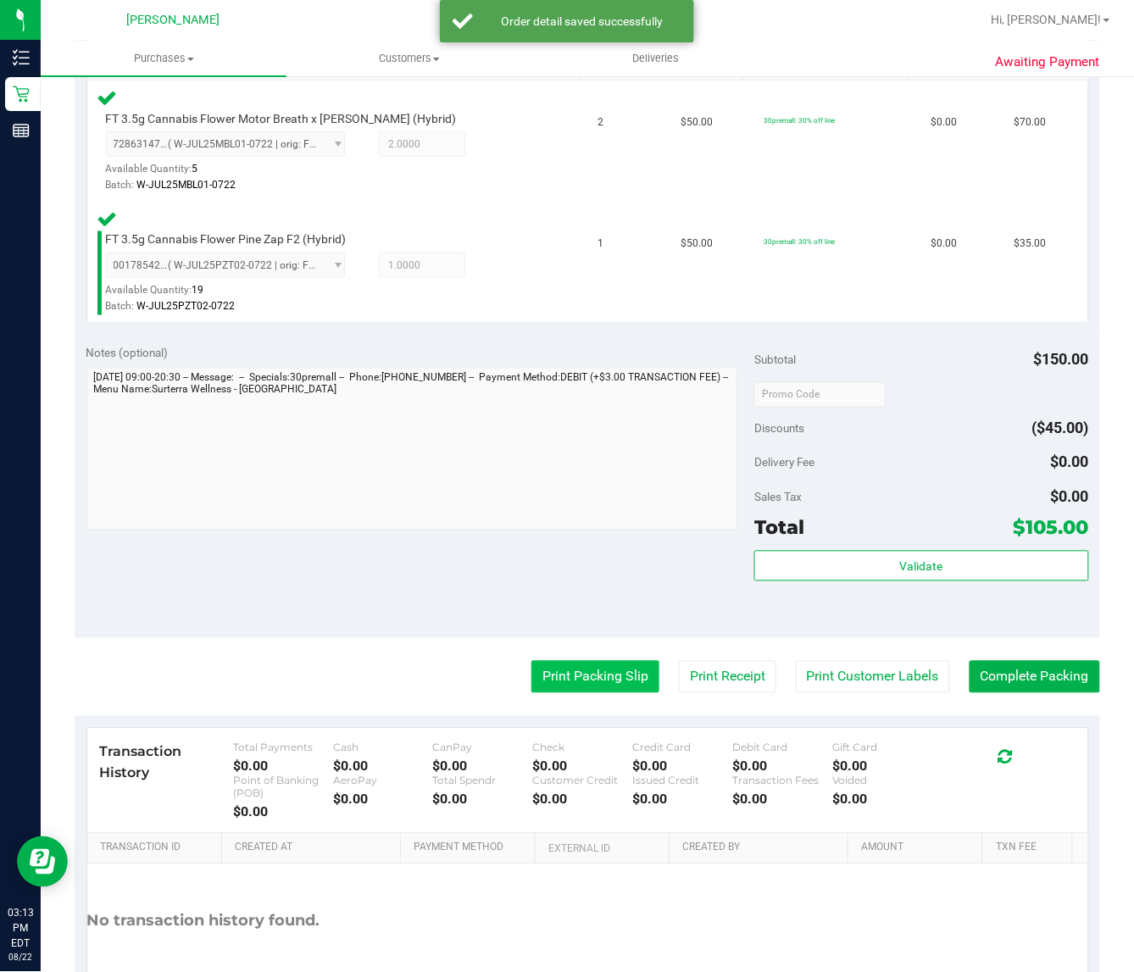
click at [570, 667] on button "Print Packing Slip" at bounding box center [595, 677] width 128 height 32
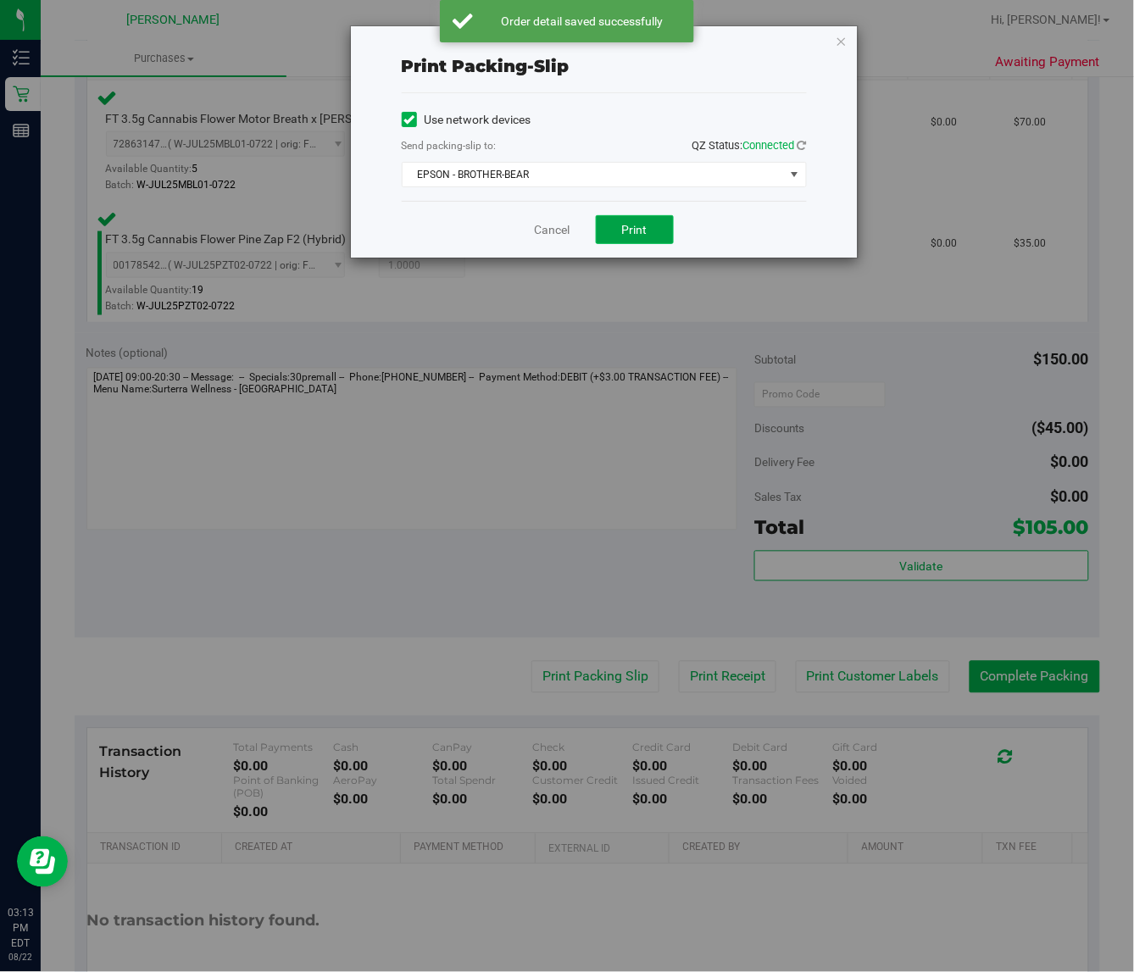
click at [644, 235] on span "Print" at bounding box center [634, 230] width 25 height 14
click at [555, 226] on link "Cancel" at bounding box center [553, 230] width 36 height 18
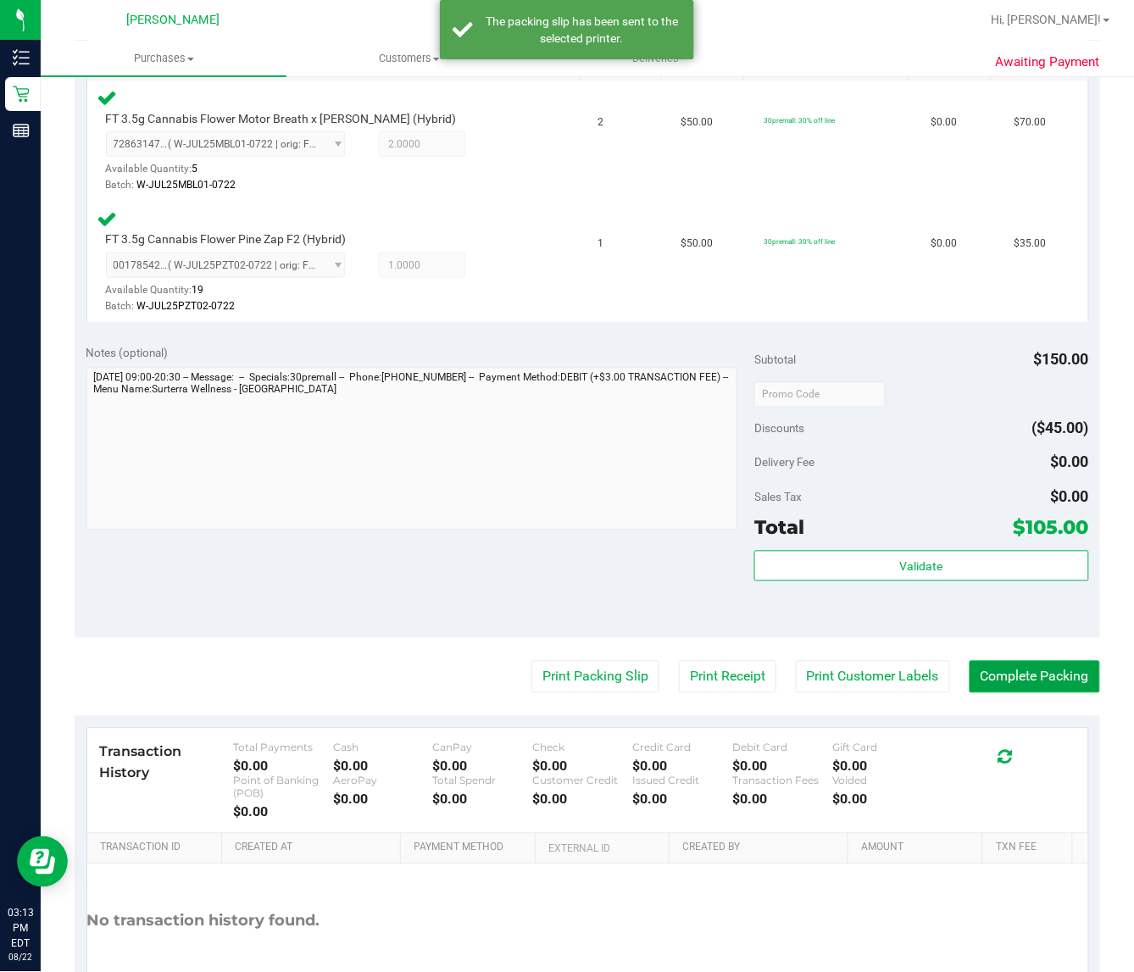
click at [1002, 681] on button "Complete Packing" at bounding box center [1035, 677] width 131 height 32
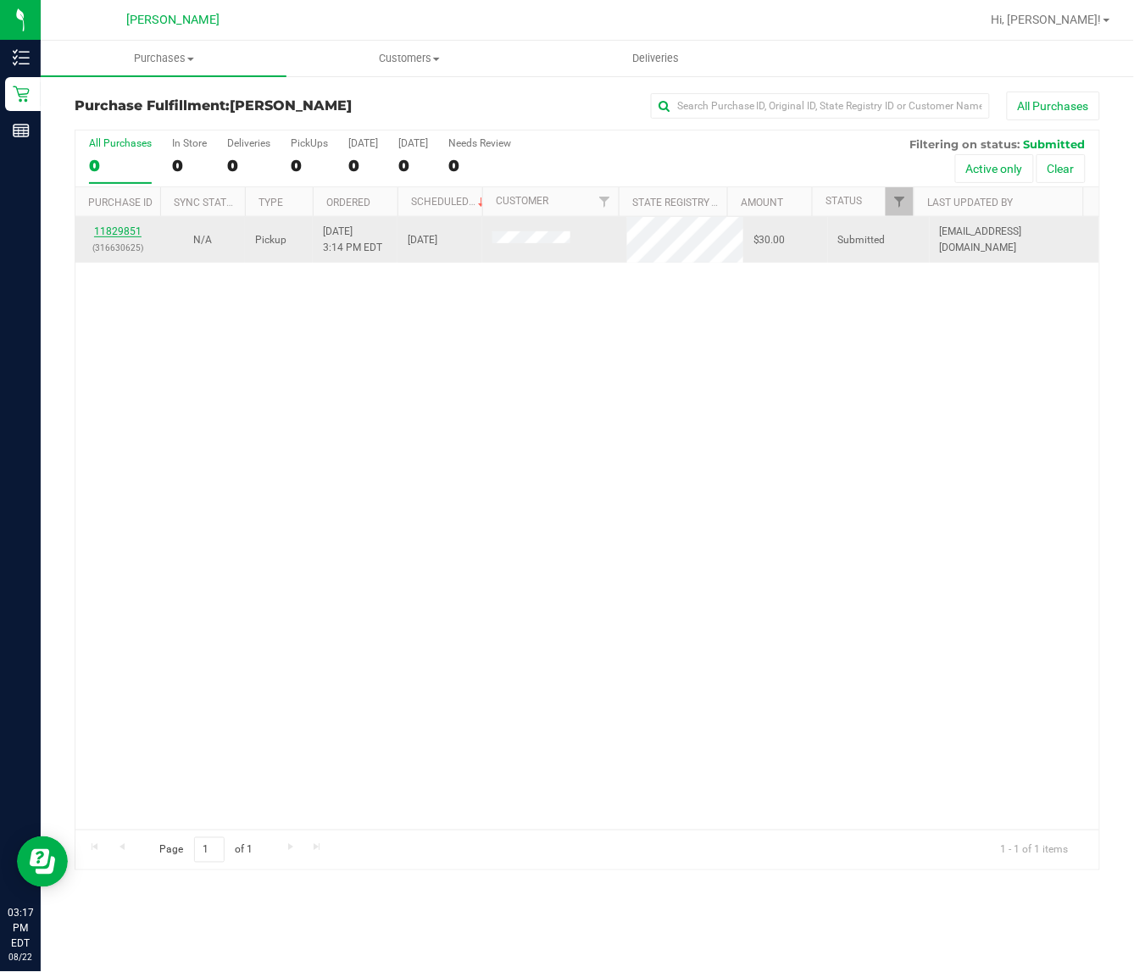
click at [103, 236] on link "11829851" at bounding box center [117, 231] width 47 height 12
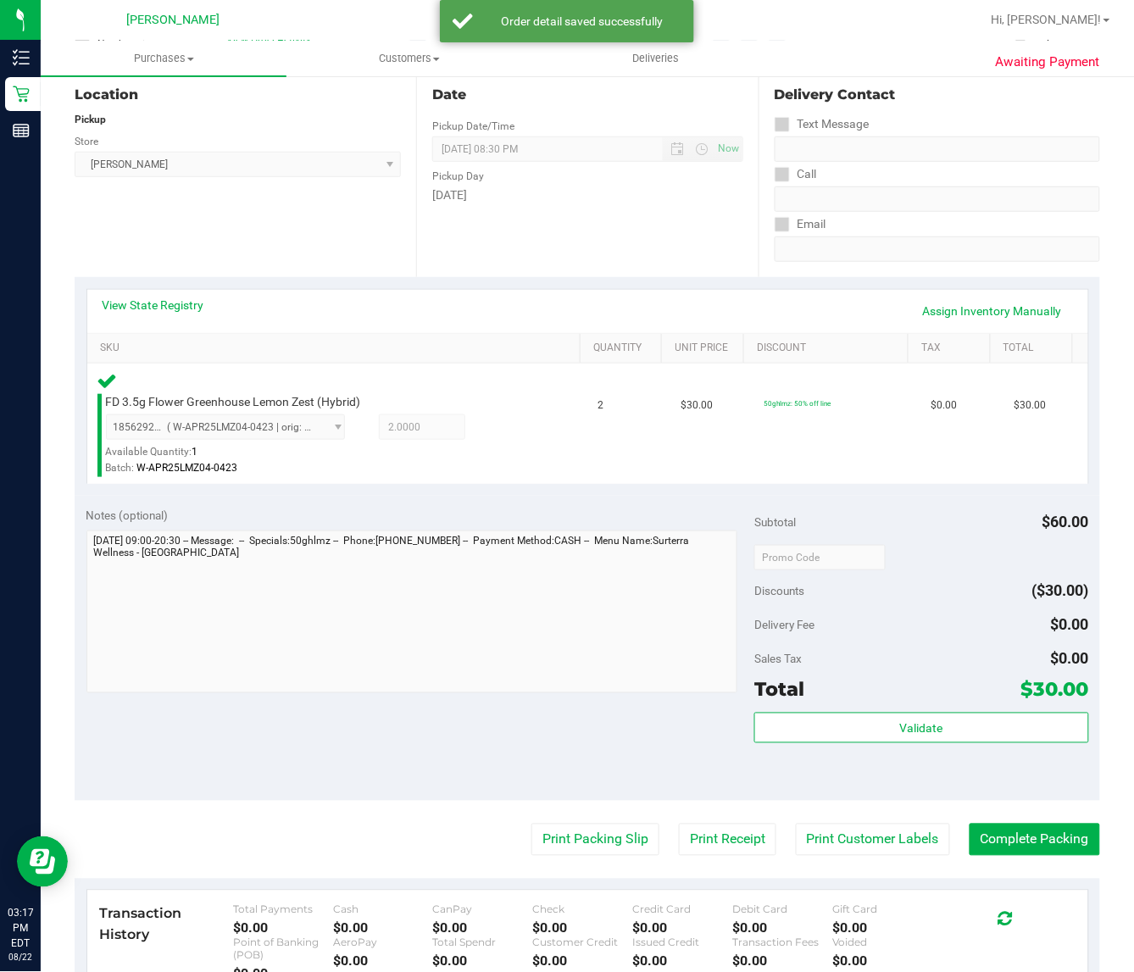
scroll to position [312, 0]
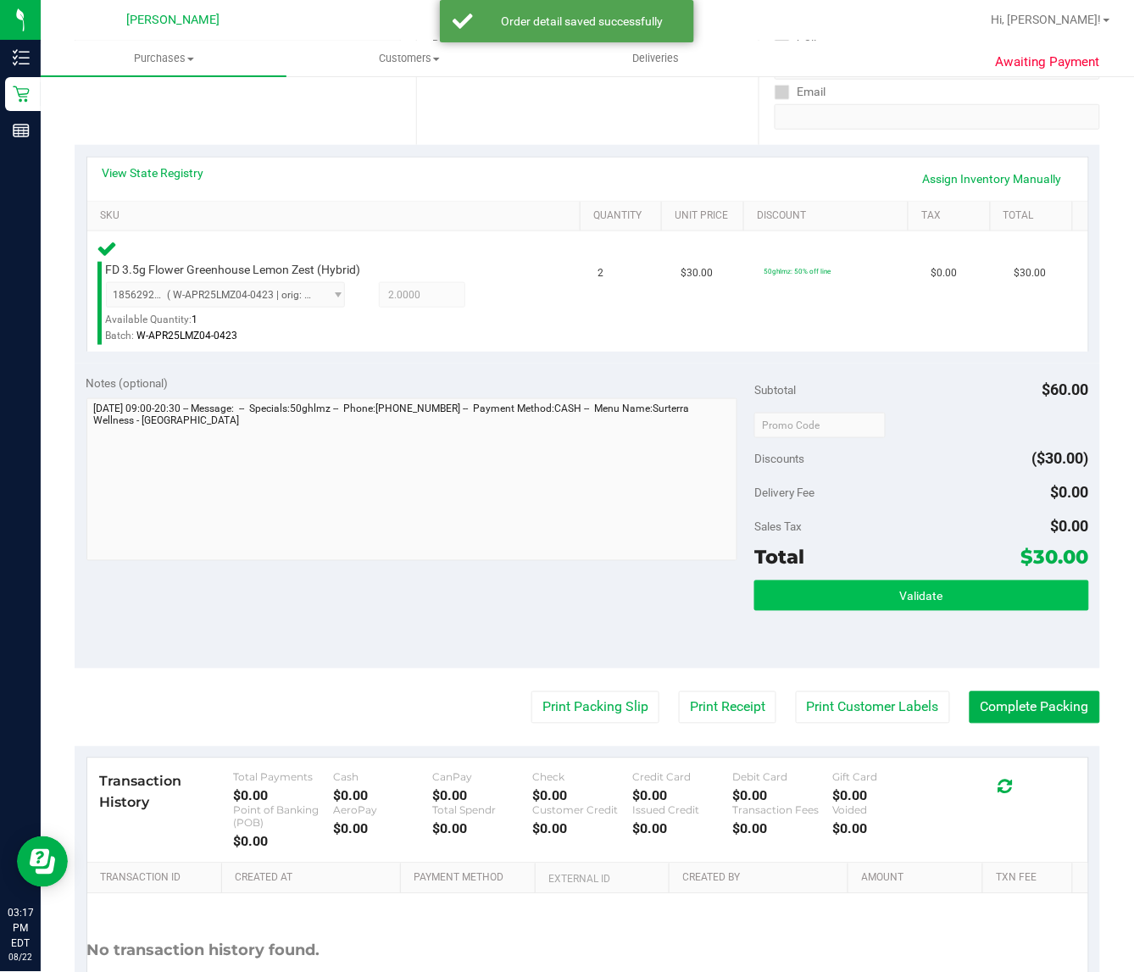
click at [930, 586] on button "Validate" at bounding box center [921, 596] width 334 height 31
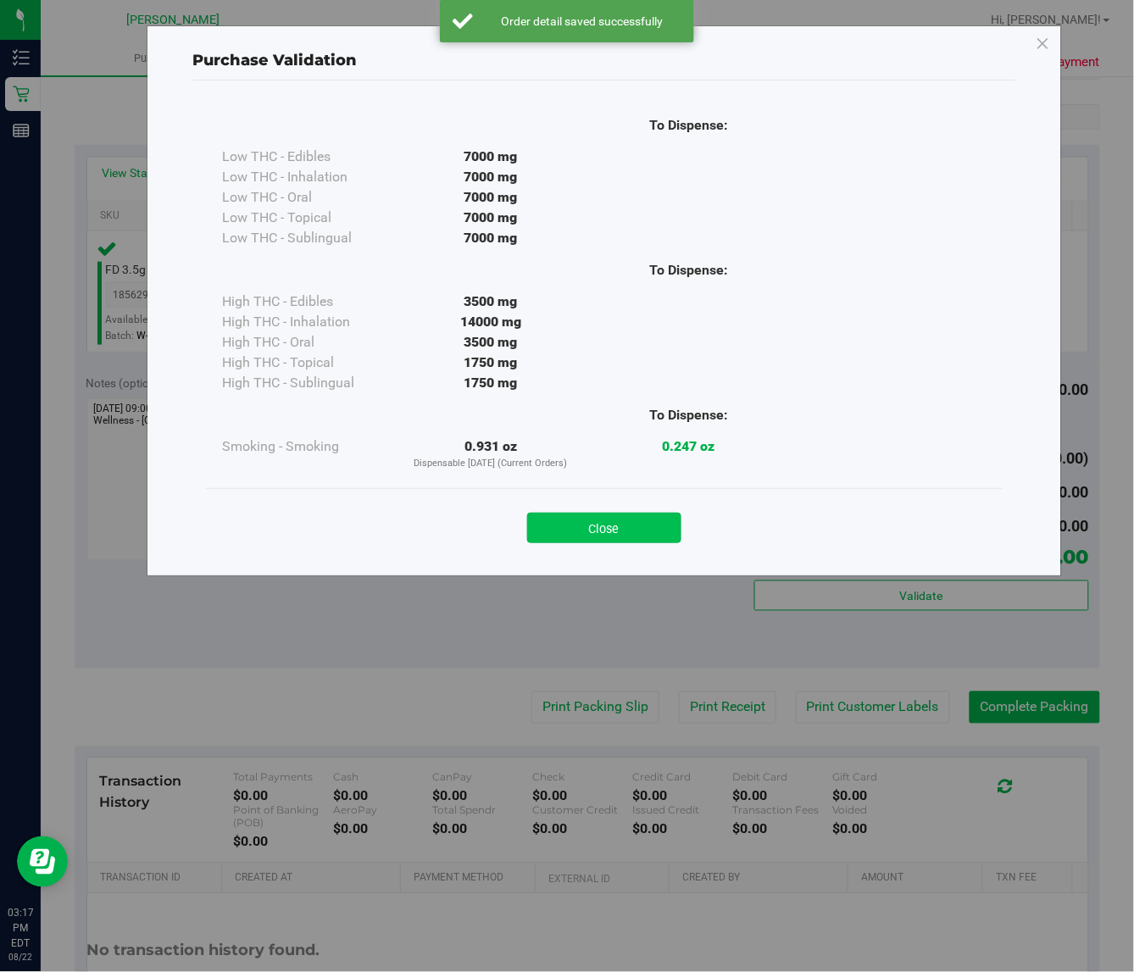
click at [641, 527] on button "Close" at bounding box center [604, 528] width 154 height 31
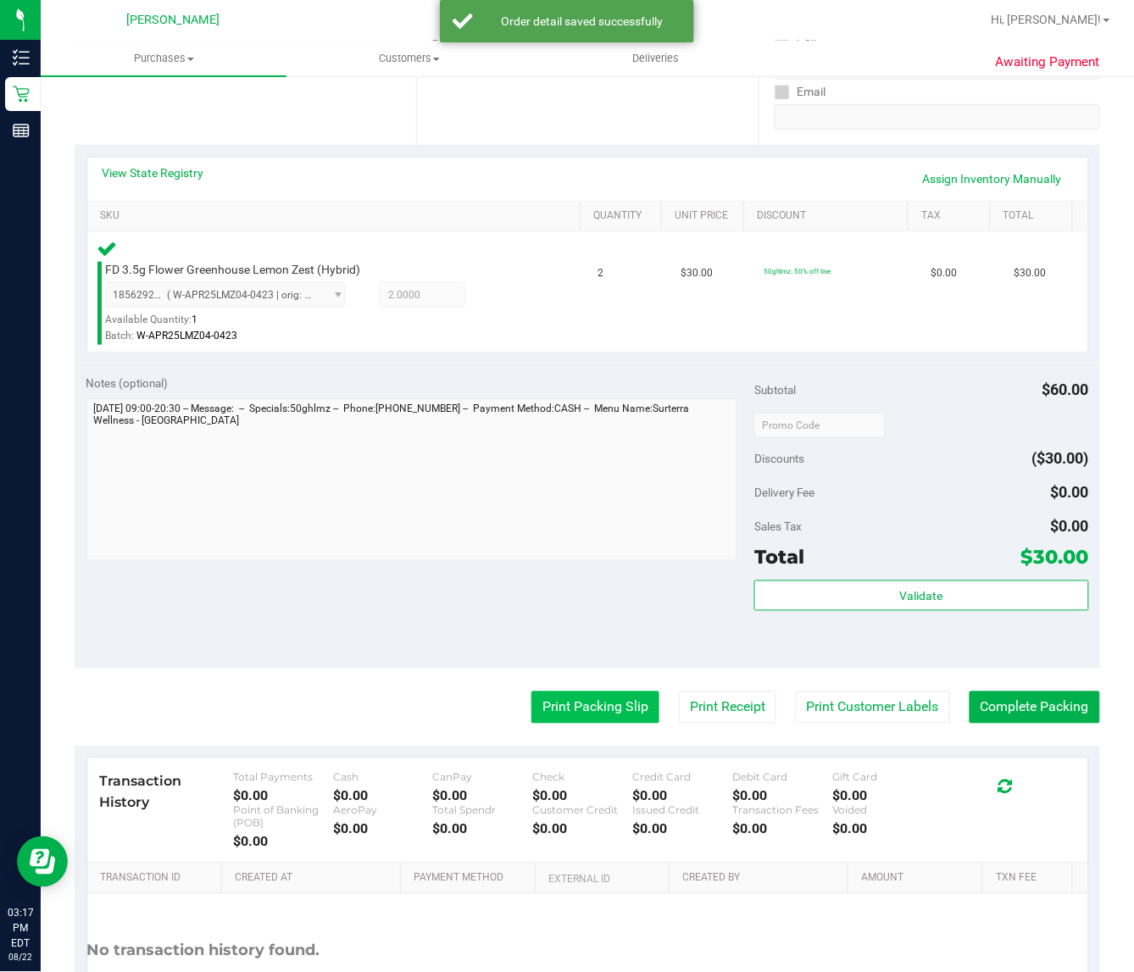
click at [570, 710] on button "Print Packing Slip" at bounding box center [595, 708] width 128 height 32
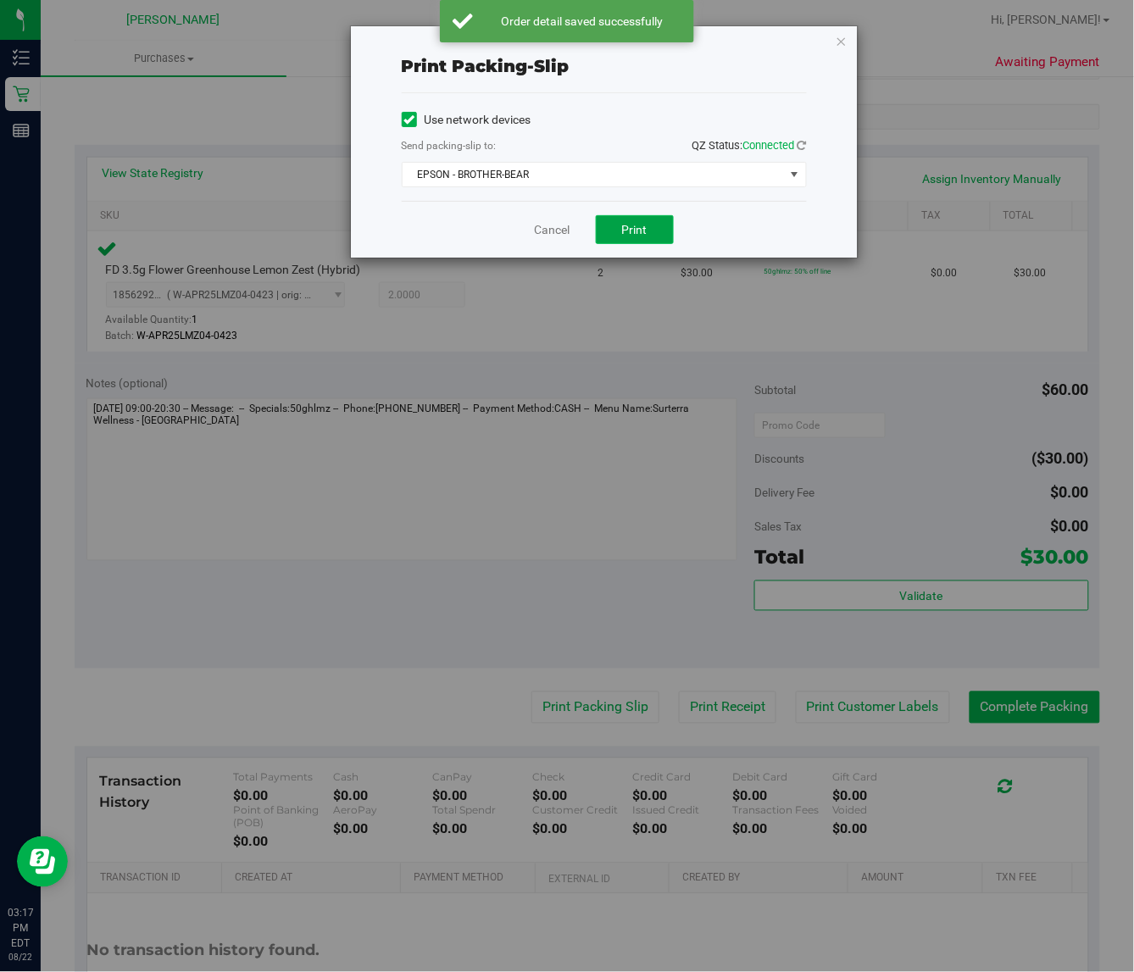
click at [637, 236] on span "Print" at bounding box center [634, 230] width 25 height 14
click at [557, 230] on link "Cancel" at bounding box center [553, 230] width 36 height 18
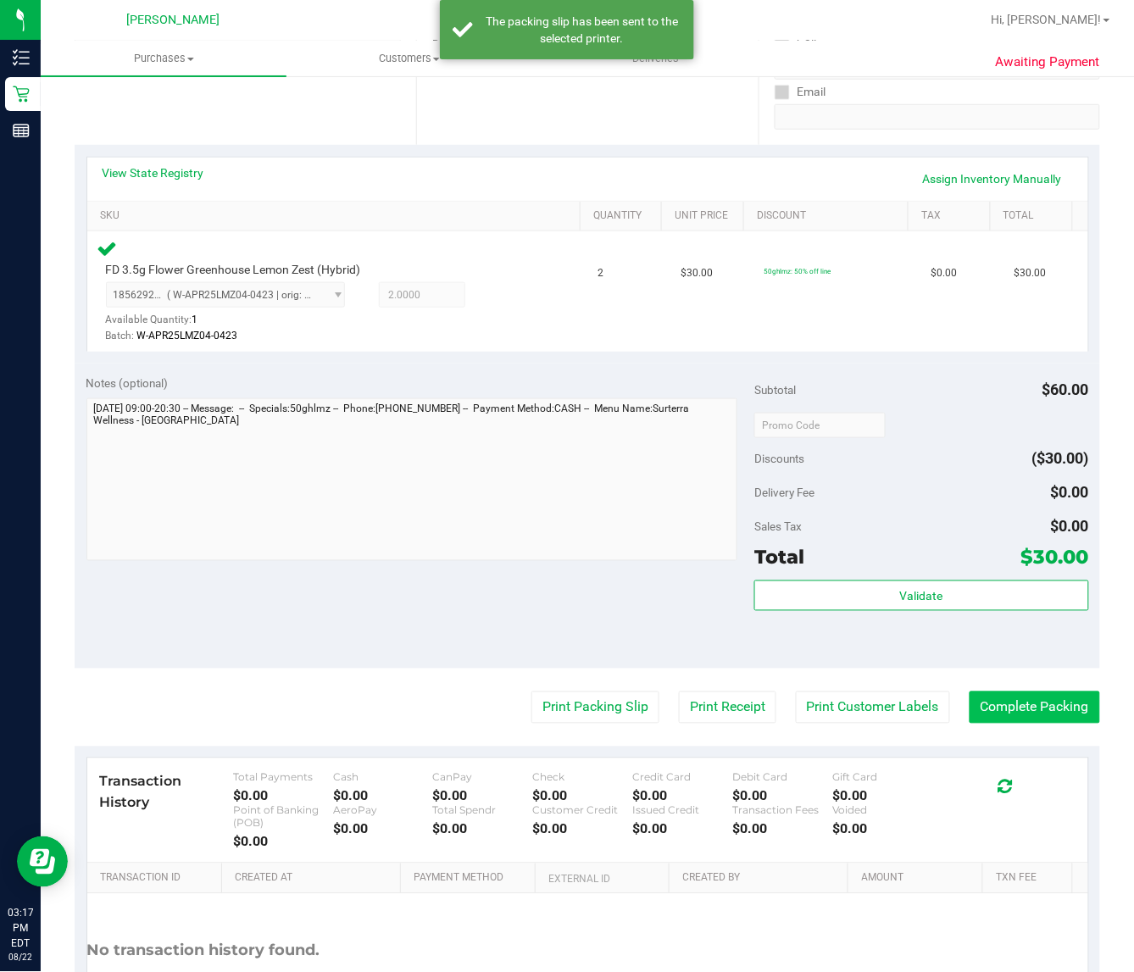
click at [1014, 703] on button "Complete Packing" at bounding box center [1035, 708] width 131 height 32
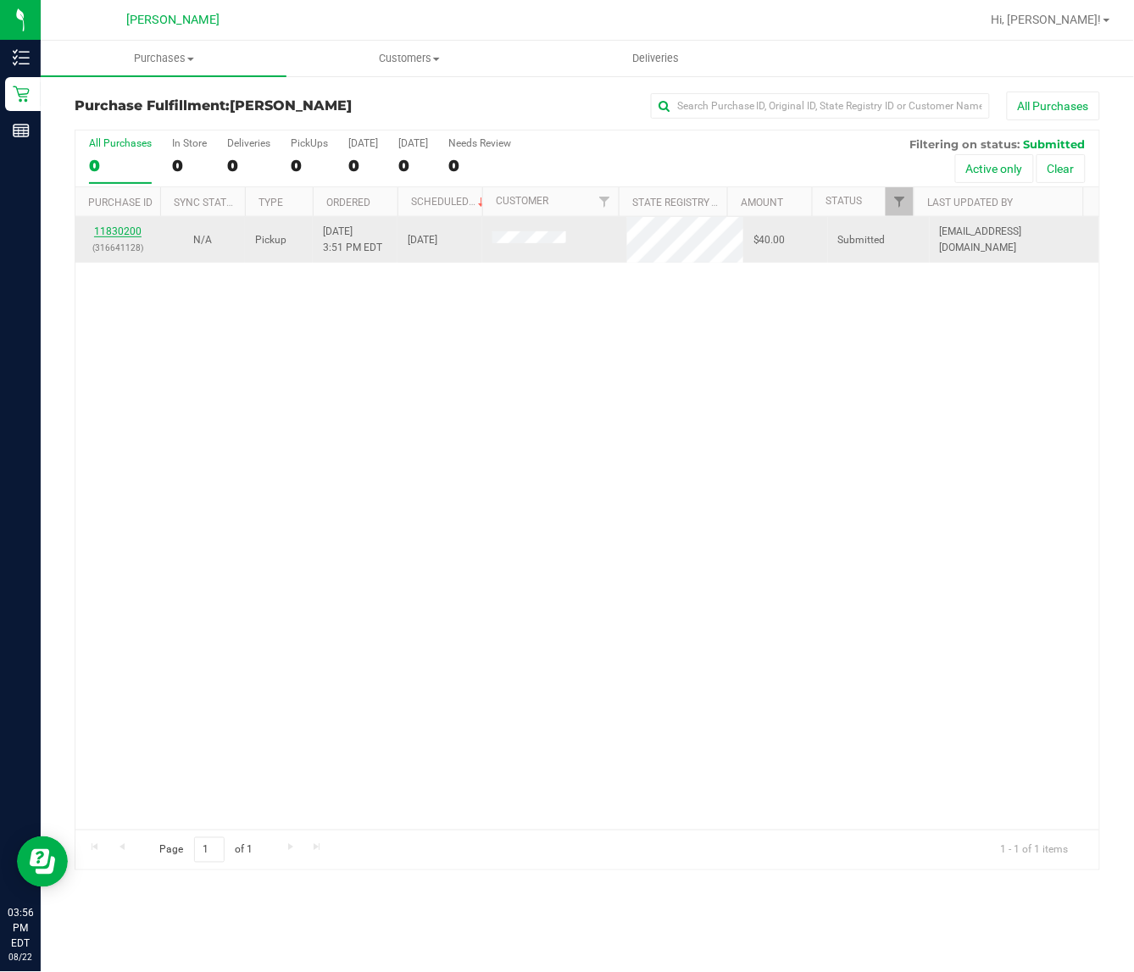
click at [106, 233] on link "11830200" at bounding box center [117, 231] width 47 height 12
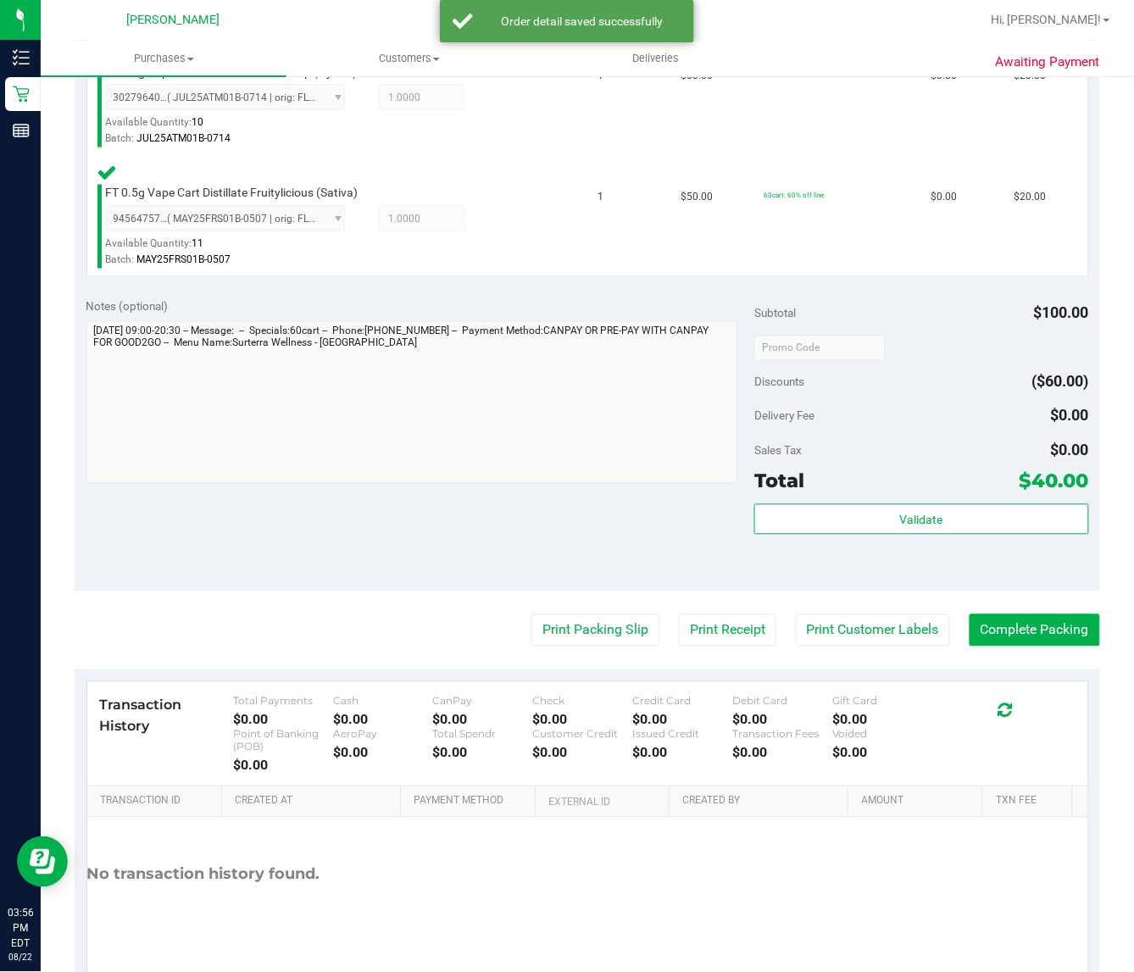
scroll to position [506, 0]
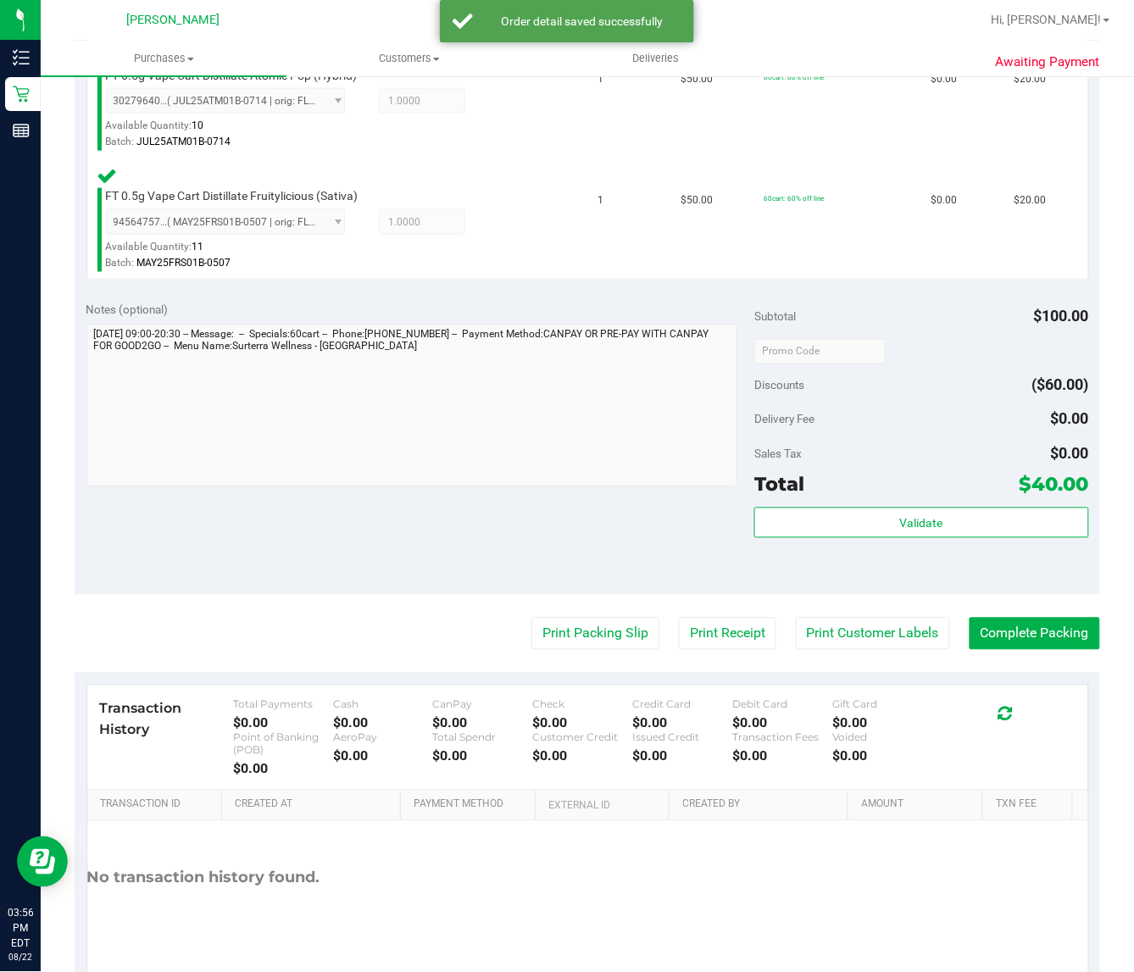
click at [878, 488] on div "Total $40.00" at bounding box center [921, 485] width 334 height 31
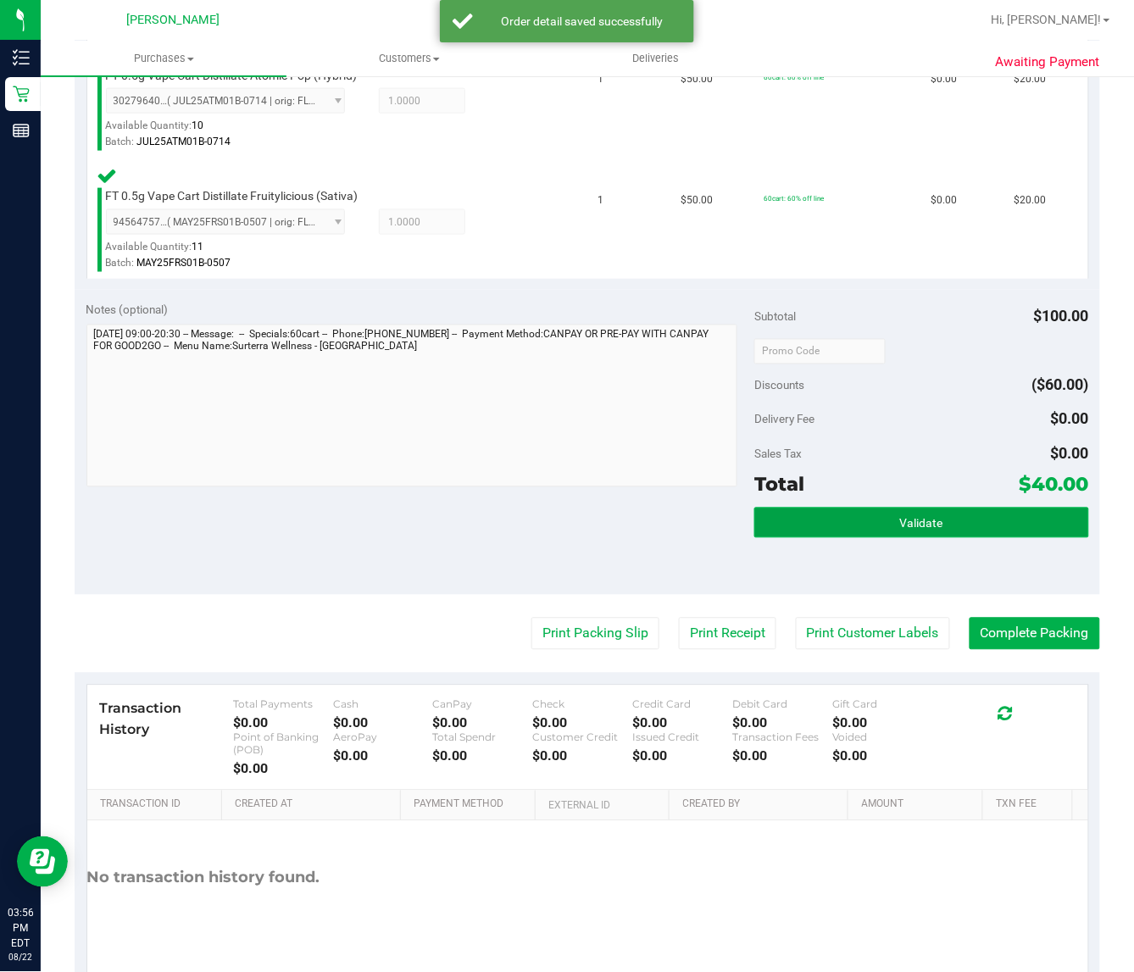
click at [905, 517] on span "Validate" at bounding box center [921, 524] width 43 height 14
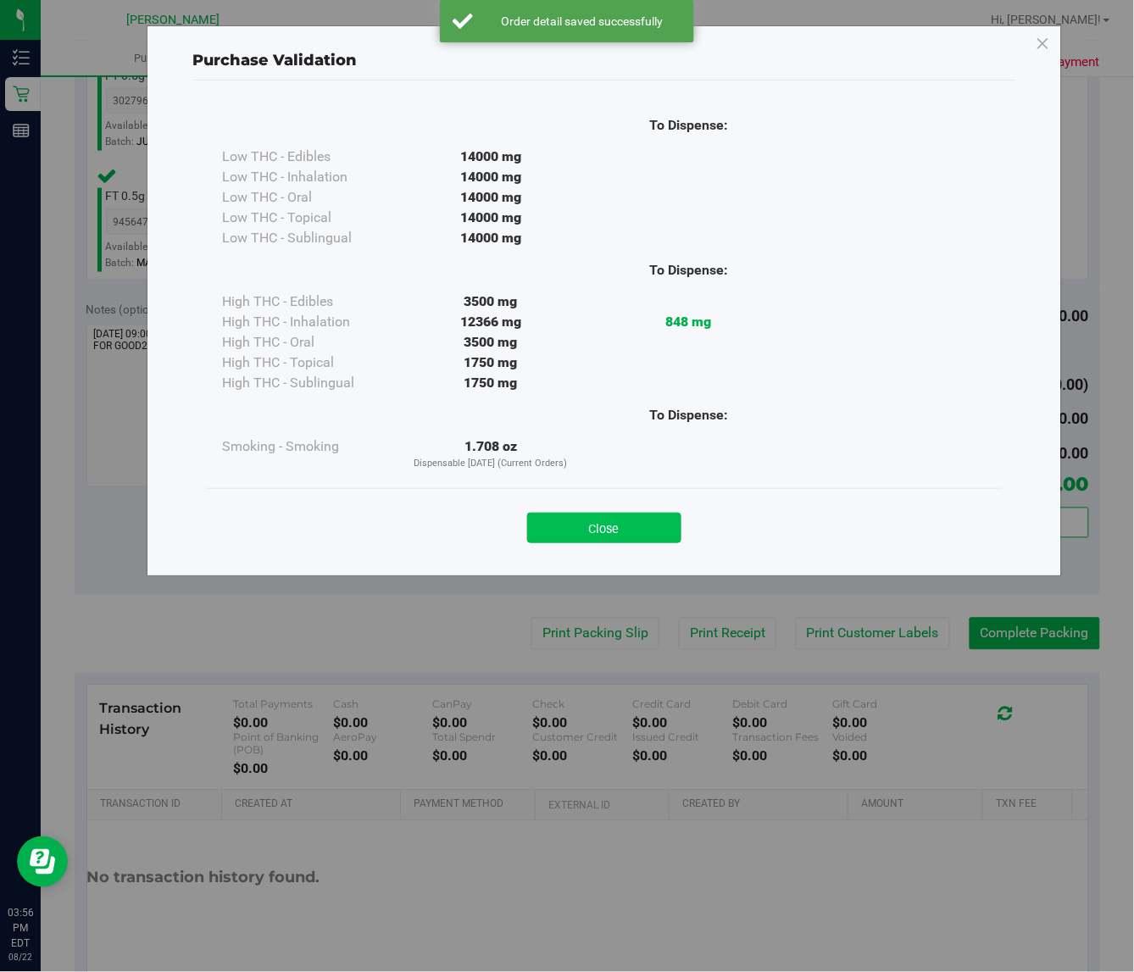
click at [620, 523] on button "Close" at bounding box center [604, 528] width 154 height 31
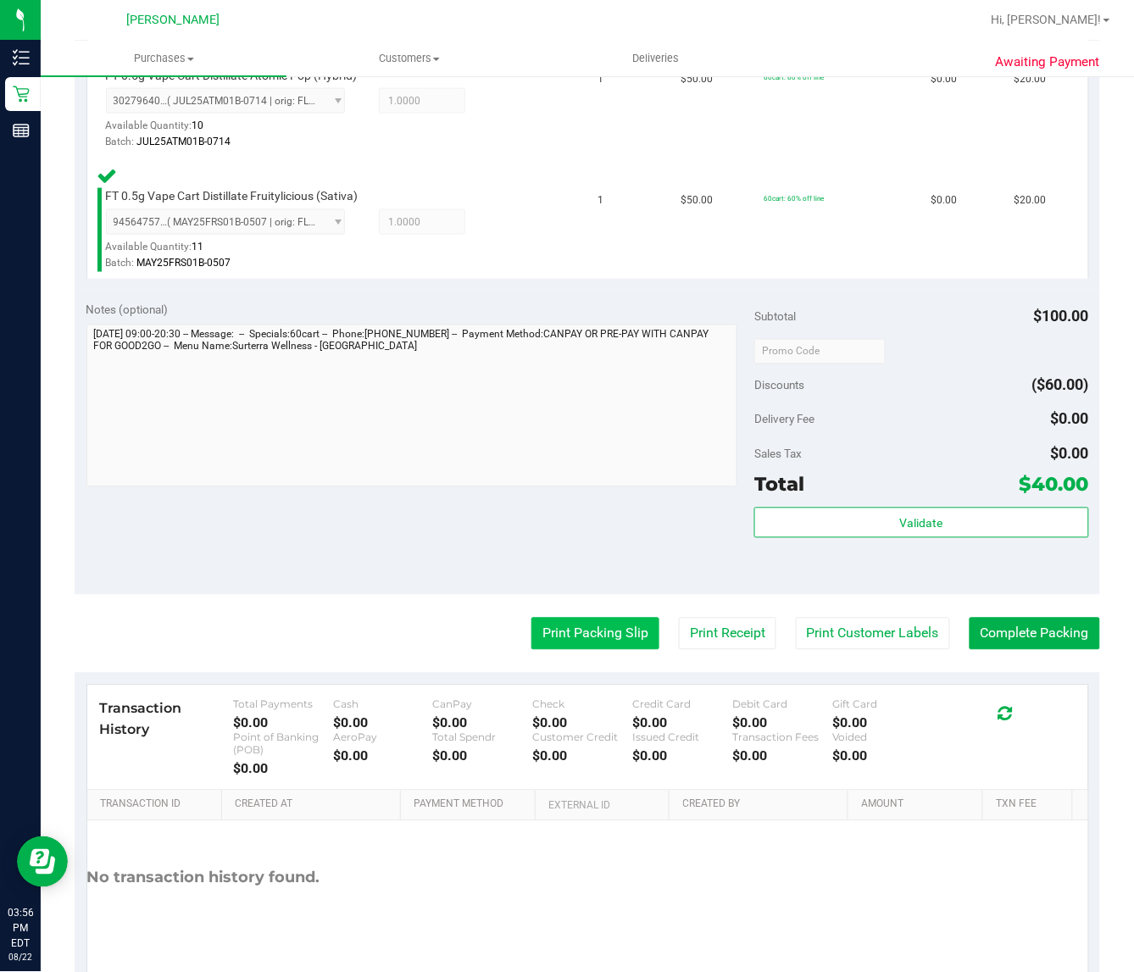
click at [576, 637] on button "Print Packing Slip" at bounding box center [595, 634] width 128 height 32
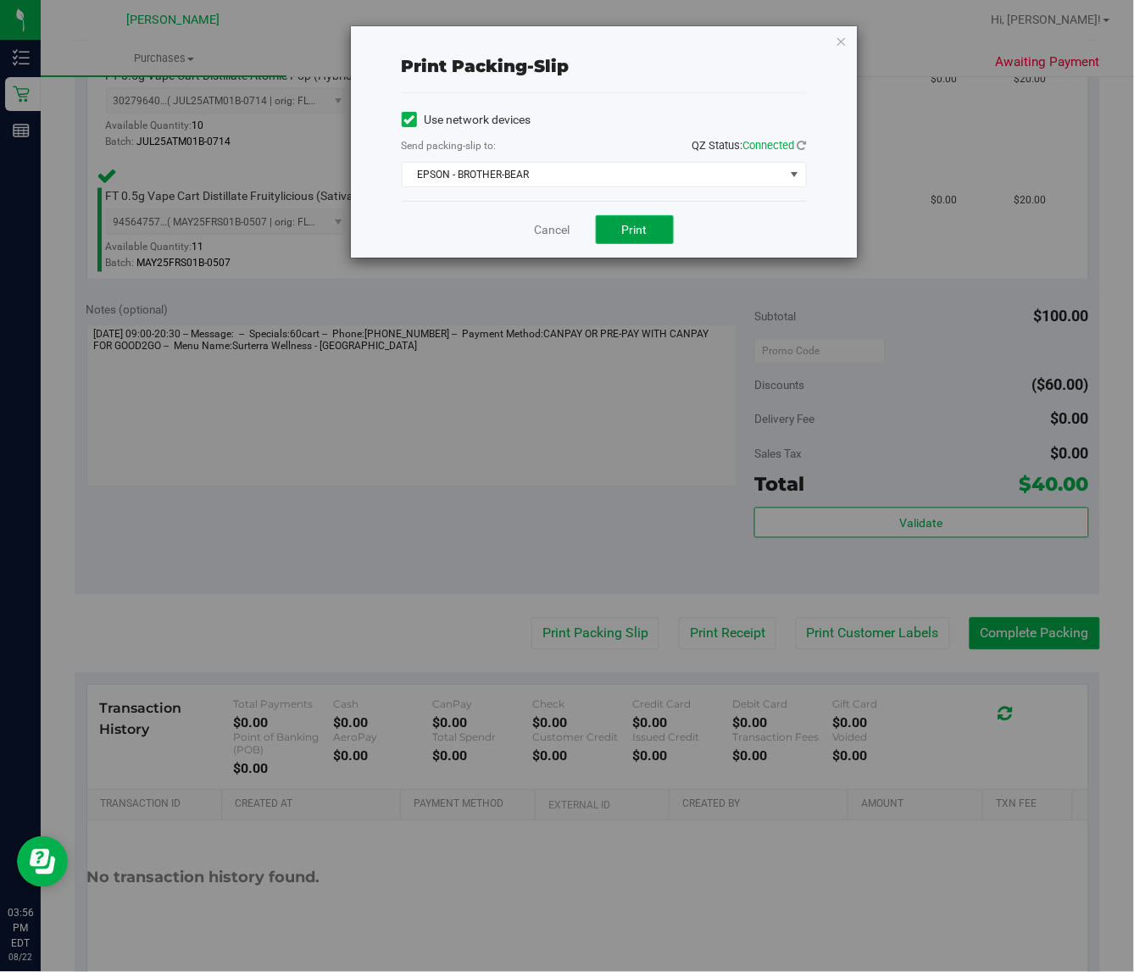
click at [647, 233] on span "Print" at bounding box center [634, 230] width 25 height 14
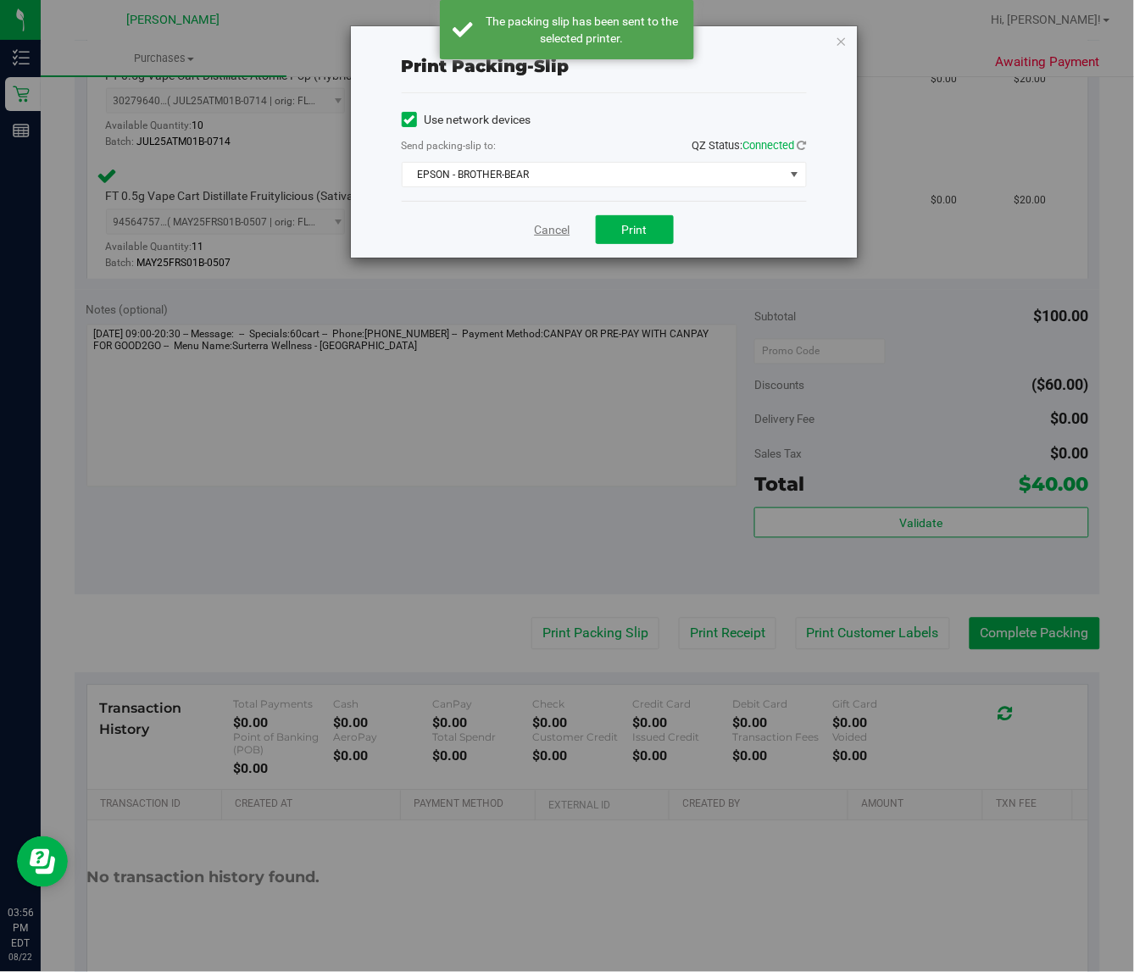
click at [553, 231] on link "Cancel" at bounding box center [553, 230] width 36 height 18
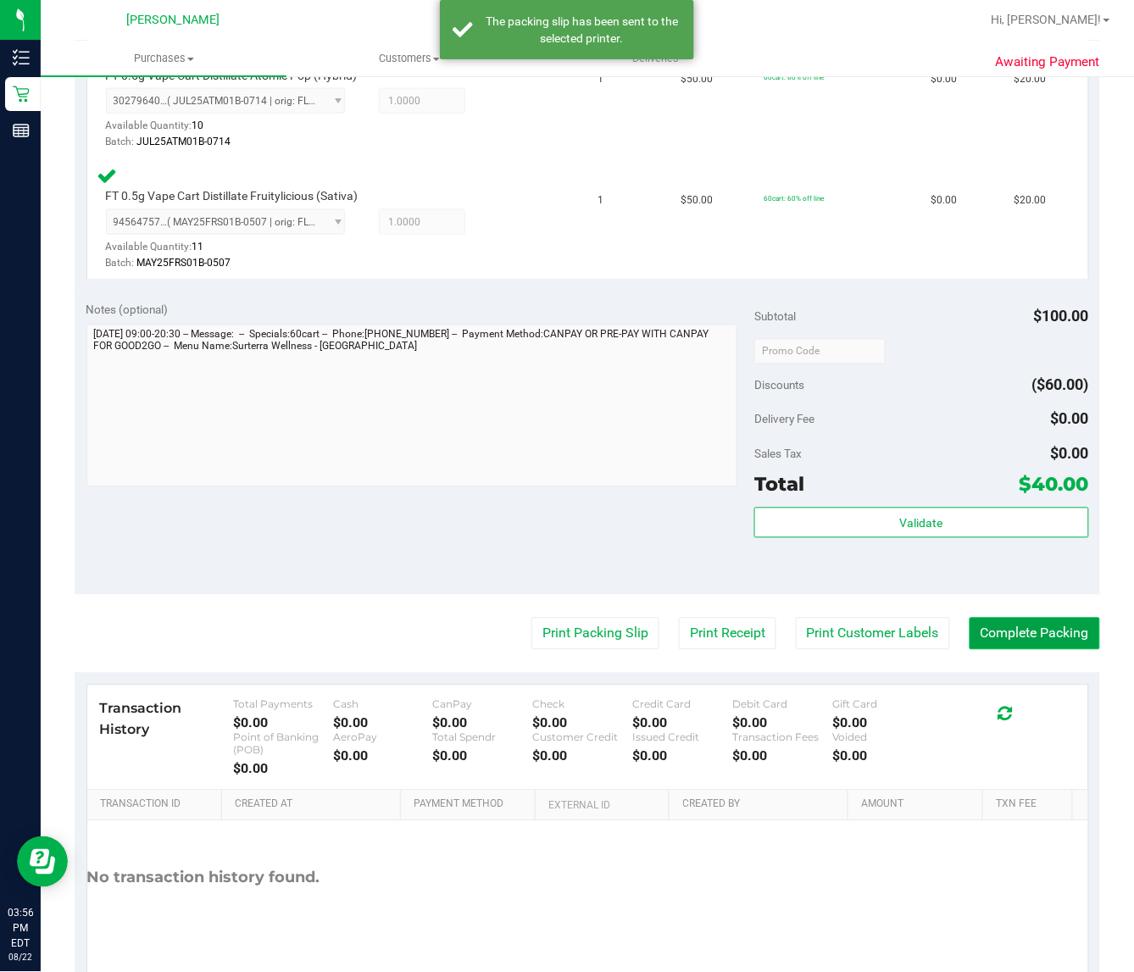
click at [1014, 632] on button "Complete Packing" at bounding box center [1035, 634] width 131 height 32
